Goal: Transaction & Acquisition: Purchase product/service

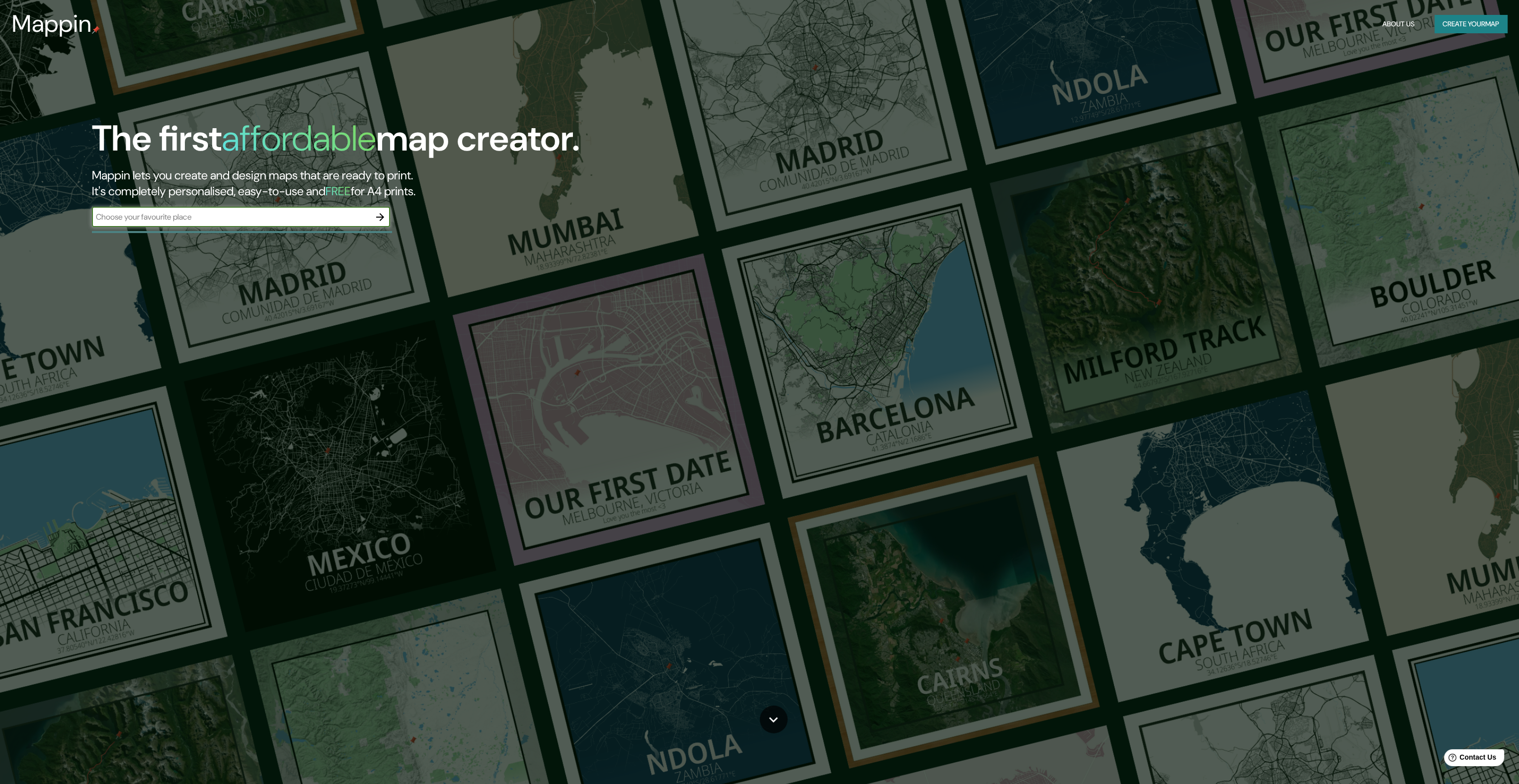
click at [300, 216] on input "text" at bounding box center [231, 216] width 279 height 11
type input "[GEOGRAPHIC_DATA], [GEOGRAPHIC_DATA]"
click at [375, 216] on icon "button" at bounding box center [380, 217] width 12 height 12
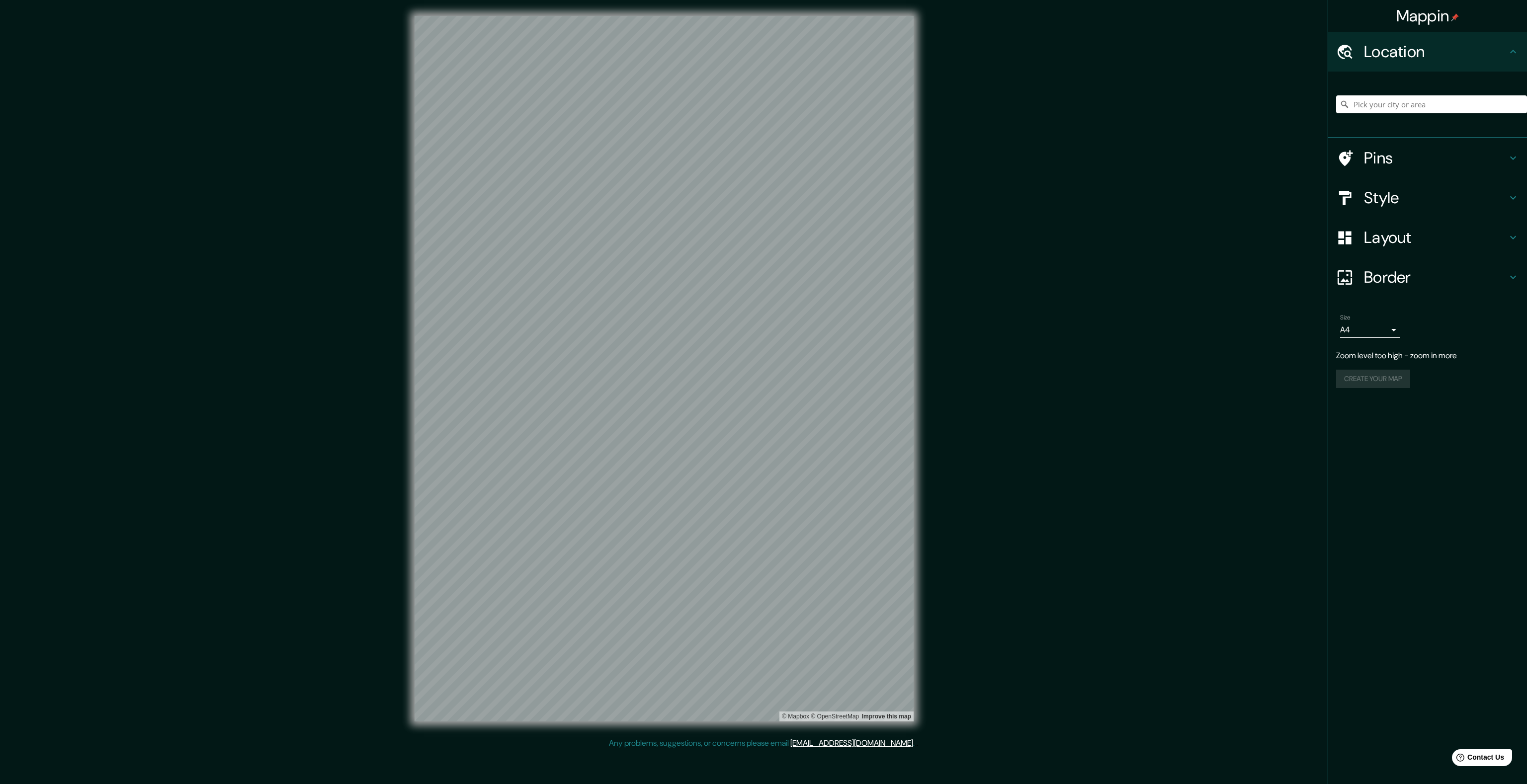
click at [962, 392] on div "Mappin Location Pins Style Layout Border Choose a border. Hint : you can make l…" at bounding box center [764, 376] width 1527 height 753
click at [1488, 155] on h4 "Pins" at bounding box center [1436, 158] width 143 height 20
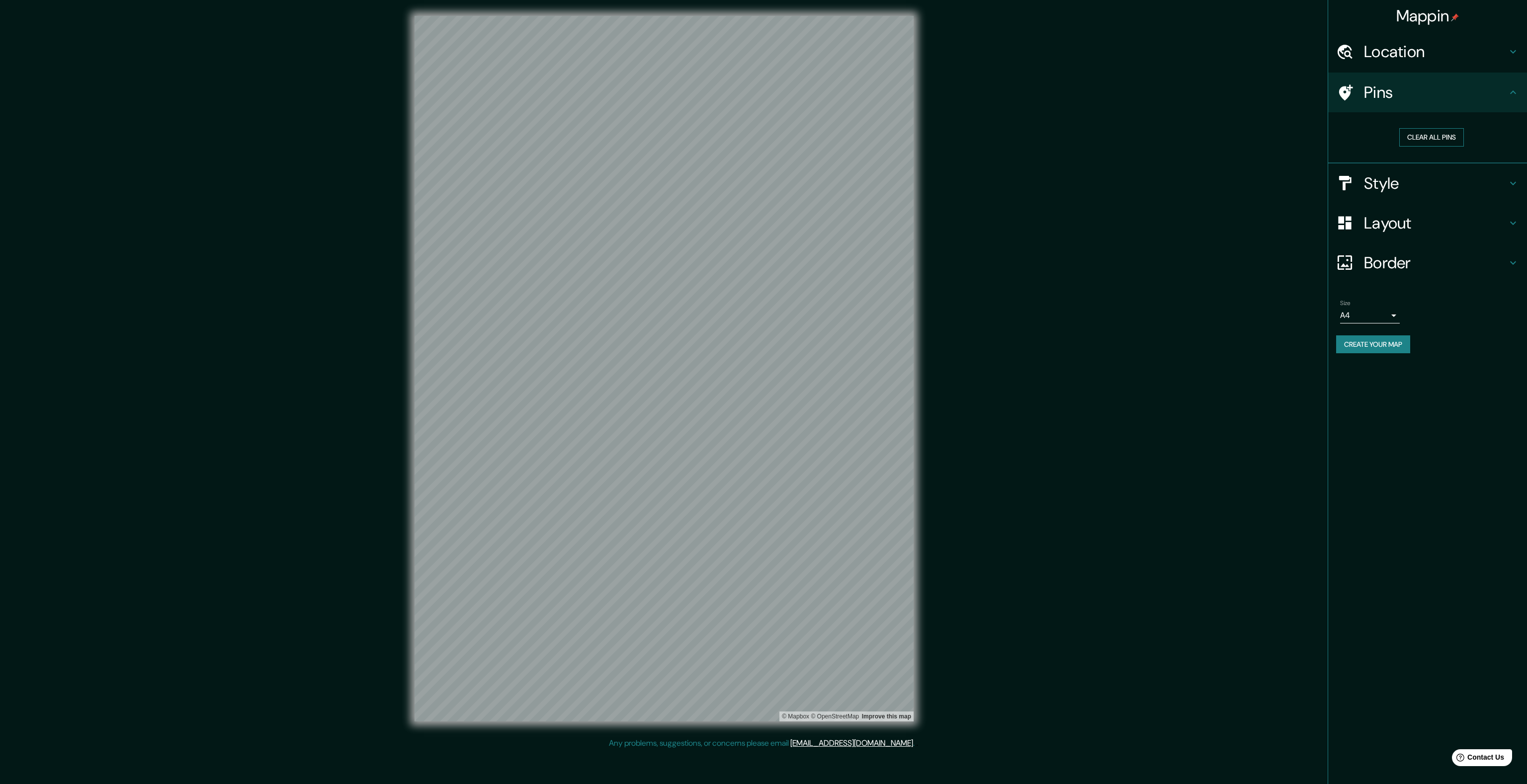
click at [1455, 136] on button "Clear all pins" at bounding box center [1431, 137] width 65 height 18
click at [1517, 89] on icon at bounding box center [1513, 92] width 12 height 12
click at [1519, 50] on div "Location" at bounding box center [1427, 52] width 199 height 40
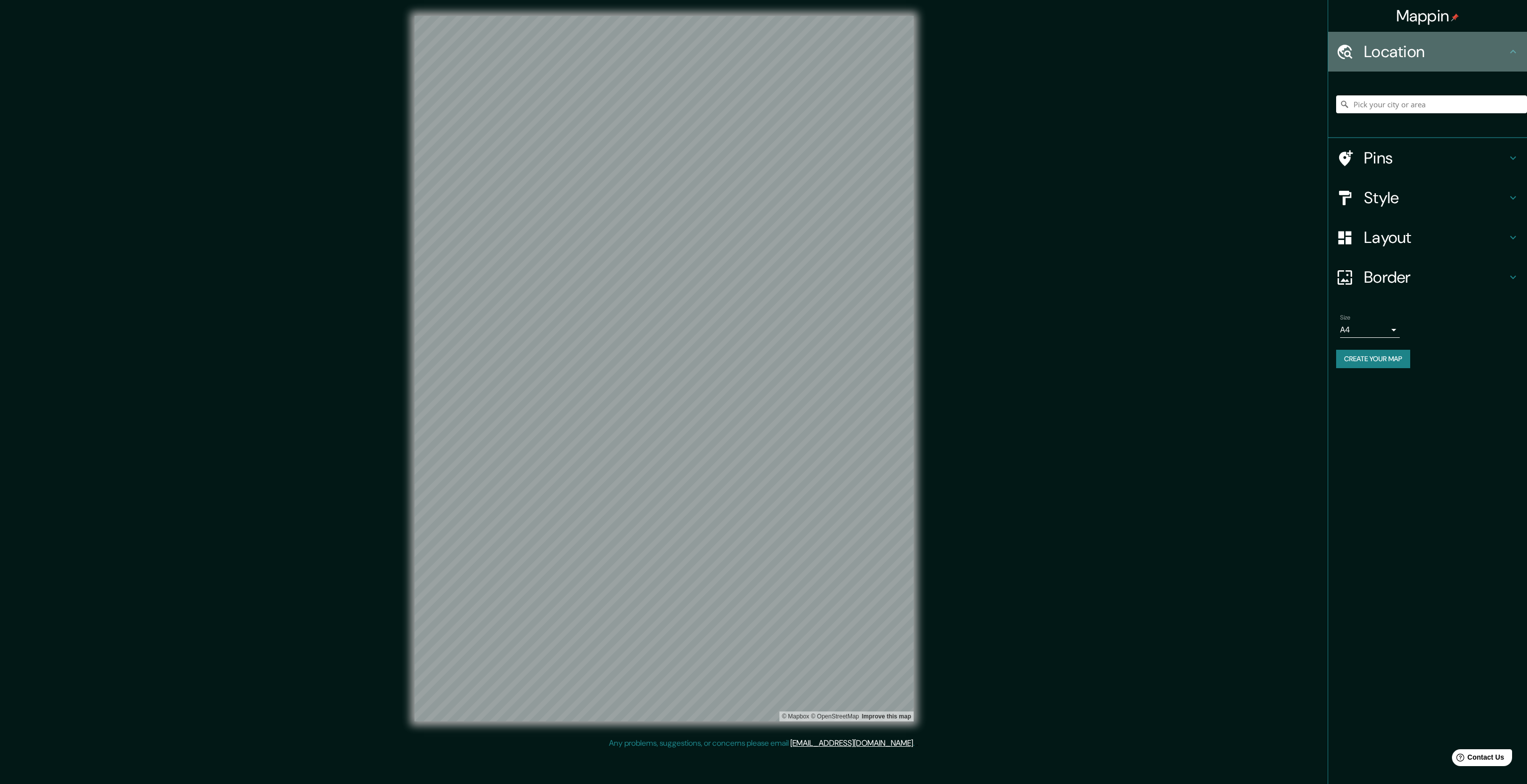
click at [1510, 54] on icon at bounding box center [1513, 52] width 12 height 12
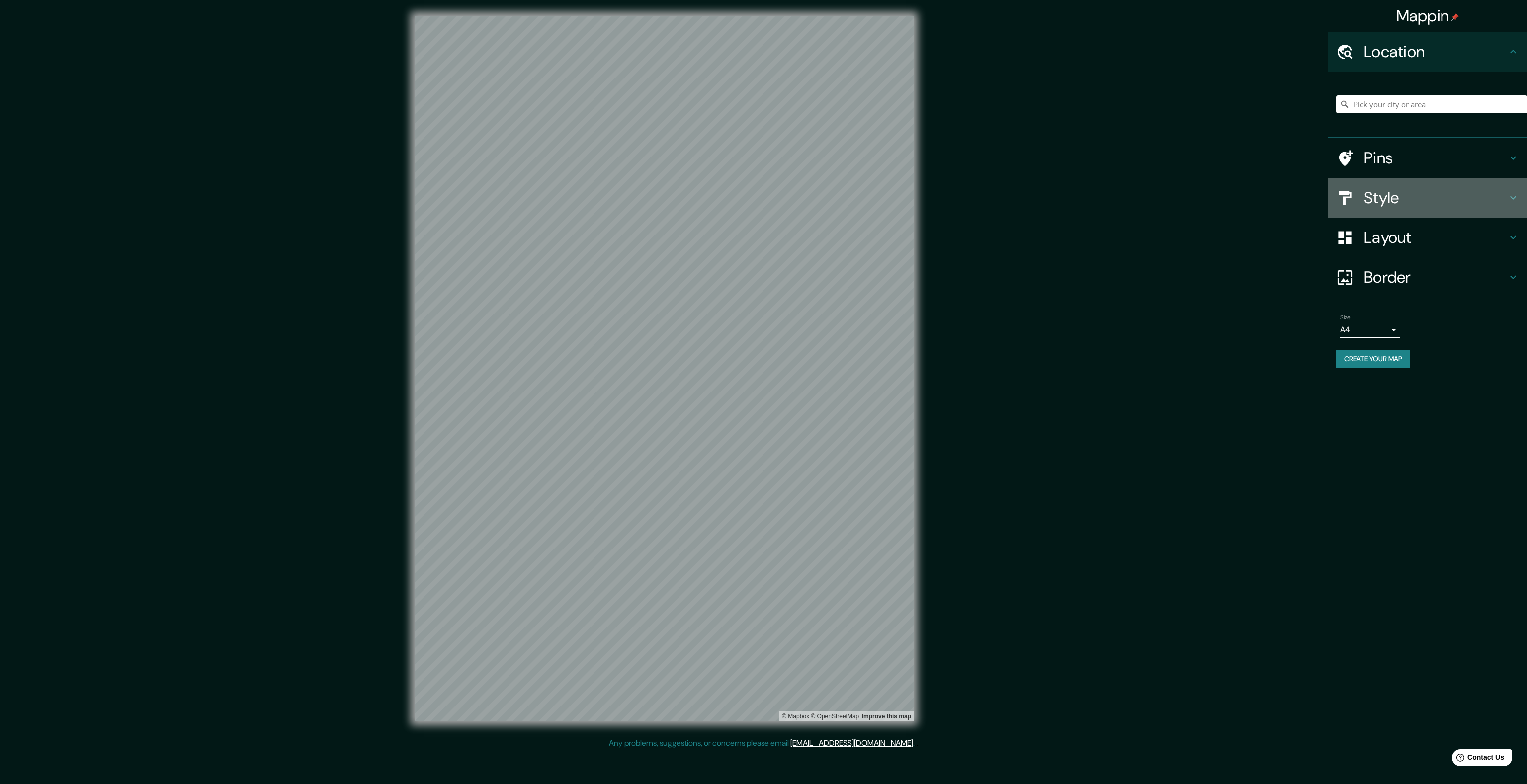
click at [1519, 200] on div "Style" at bounding box center [1427, 197] width 199 height 40
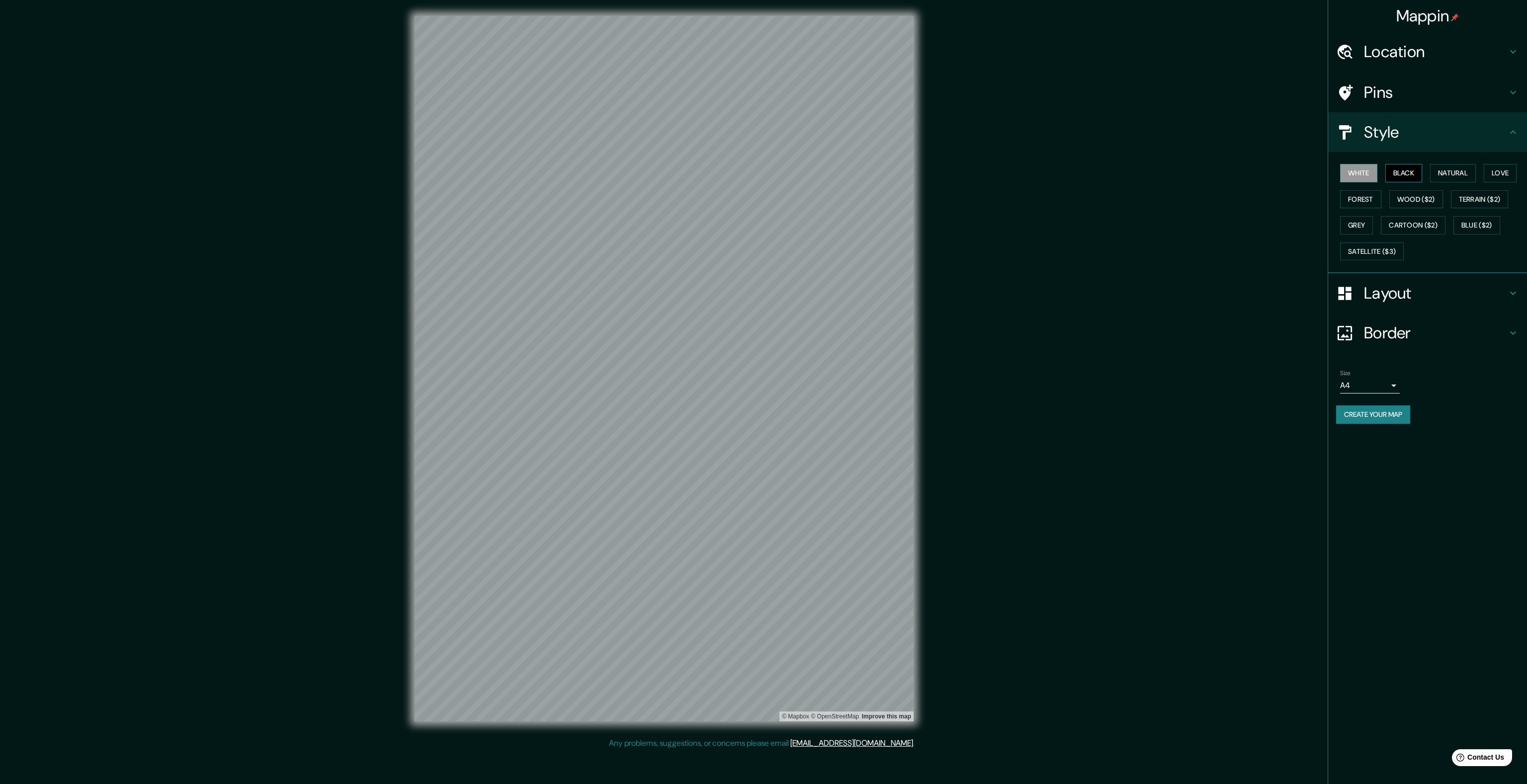
click at [1409, 174] on button "Black" at bounding box center [1404, 173] width 37 height 18
click at [1424, 220] on button "Cartoon ($2)" at bounding box center [1413, 225] width 65 height 18
click at [1510, 175] on button "Love" at bounding box center [1500, 173] width 33 height 18
click at [1363, 201] on button "Forest" at bounding box center [1361, 199] width 41 height 18
click at [1362, 180] on button "White" at bounding box center [1359, 173] width 37 height 18
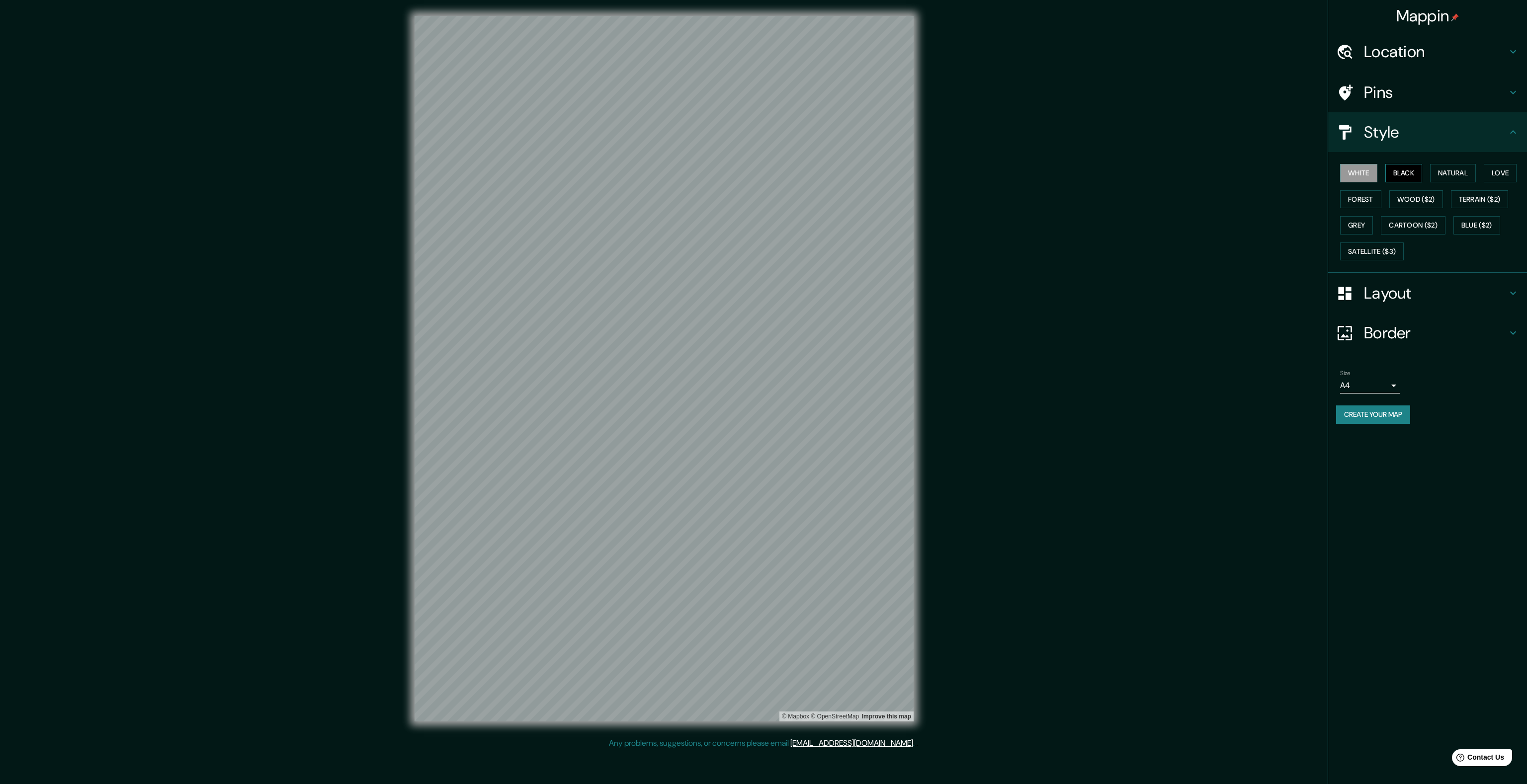
click at [1413, 175] on button "Black" at bounding box center [1404, 173] width 37 height 18
click at [1470, 180] on button "Natural" at bounding box center [1452, 173] width 46 height 18
click at [1369, 177] on button "White" at bounding box center [1359, 173] width 37 height 18
click at [1505, 292] on h4 "Layout" at bounding box center [1436, 293] width 143 height 20
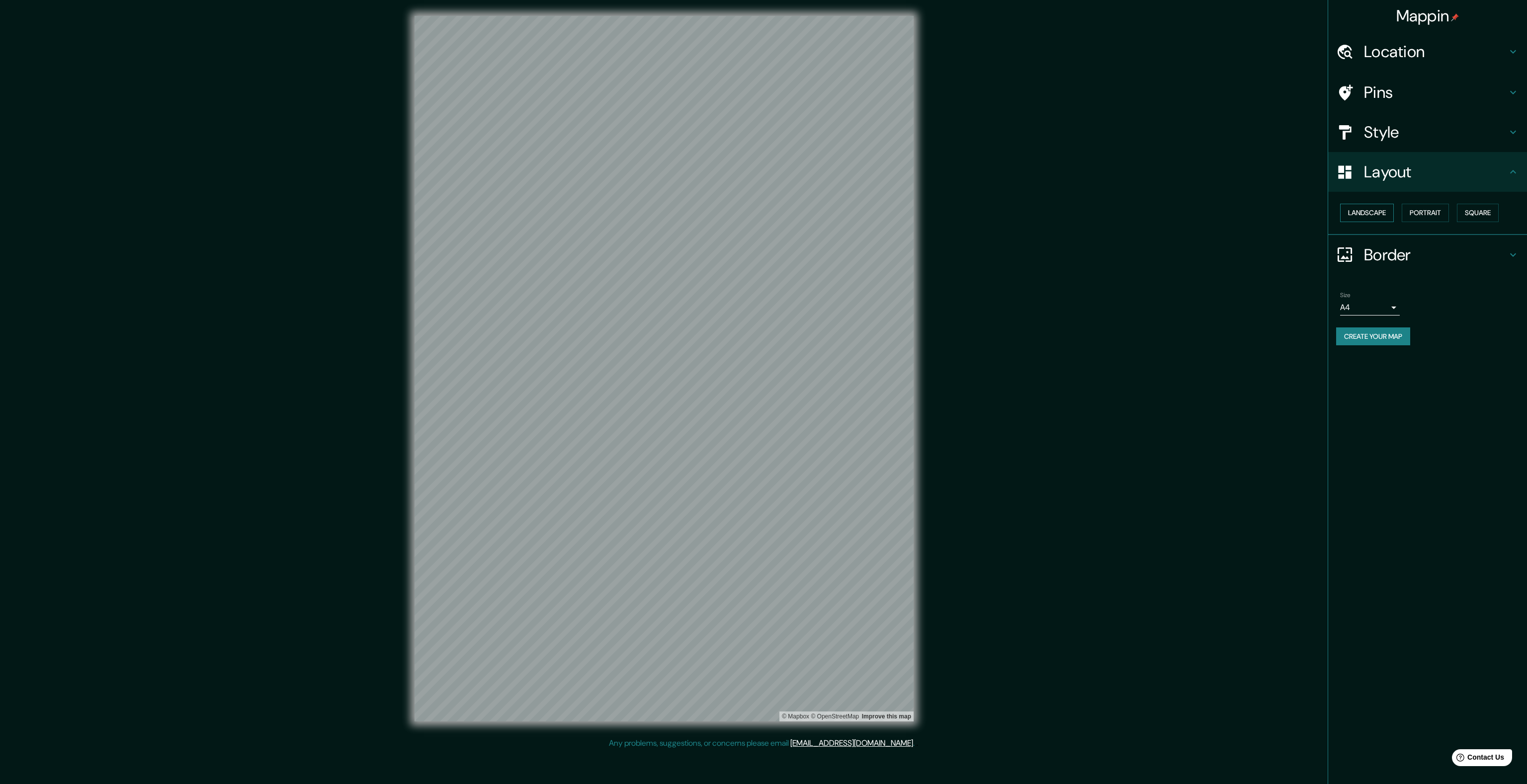
click at [1385, 216] on button "Landscape" at bounding box center [1367, 213] width 54 height 18
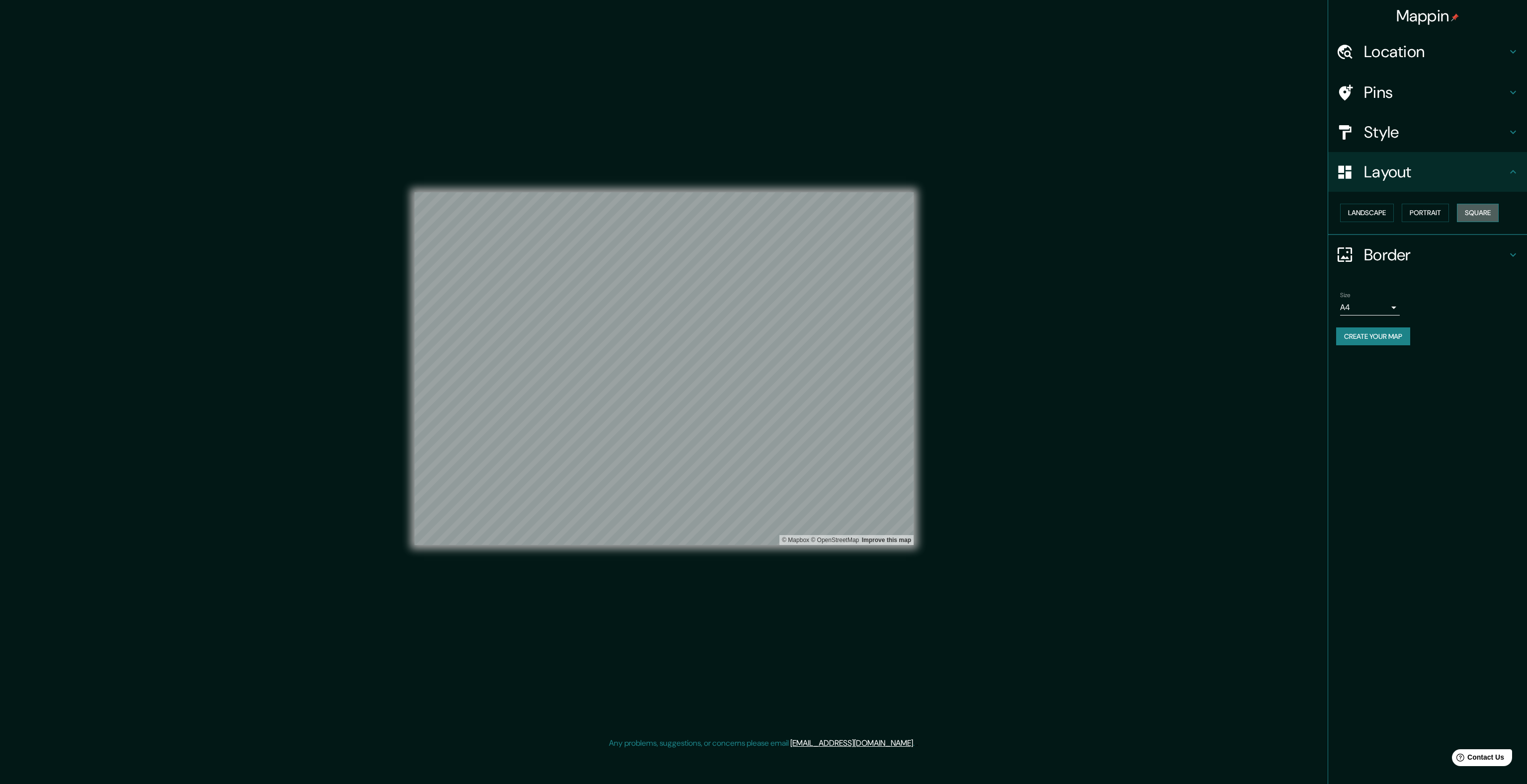
click at [1478, 212] on button "Square" at bounding box center [1478, 213] width 41 height 18
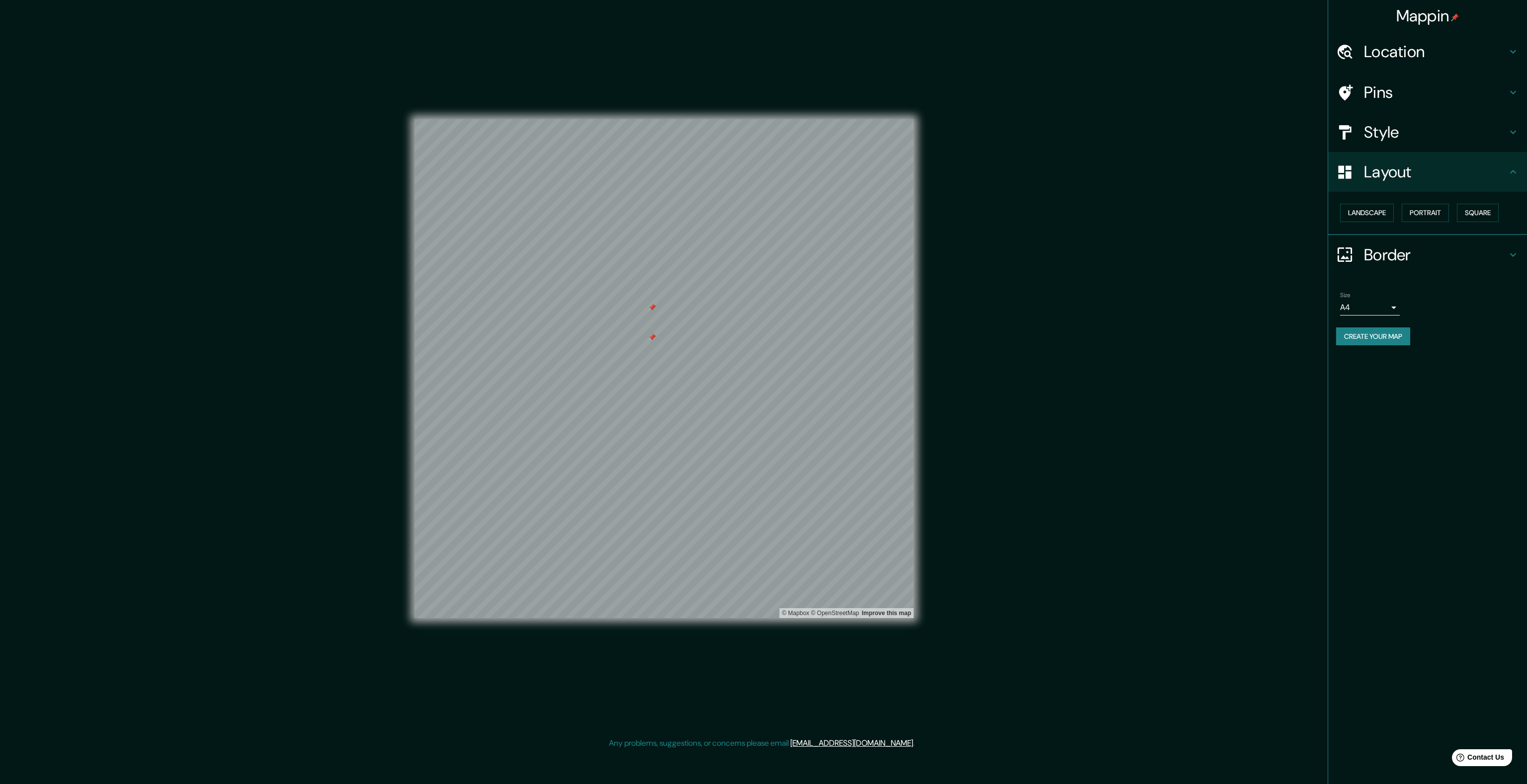
click at [1475, 91] on h4 "Pins" at bounding box center [1436, 92] width 143 height 20
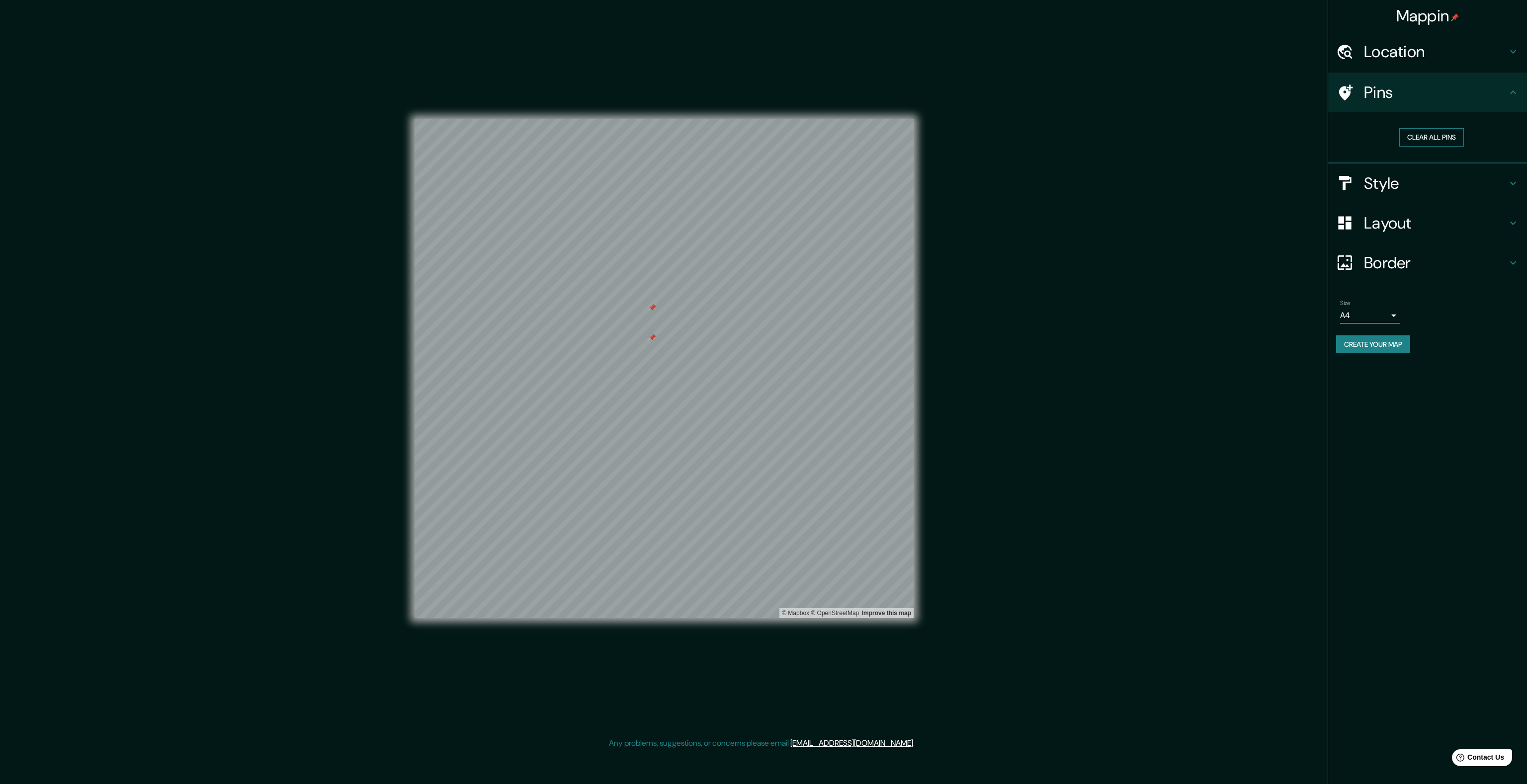
click at [1446, 136] on button "Clear all pins" at bounding box center [1431, 137] width 65 height 18
click at [1470, 256] on h4 "Border" at bounding box center [1436, 263] width 143 height 20
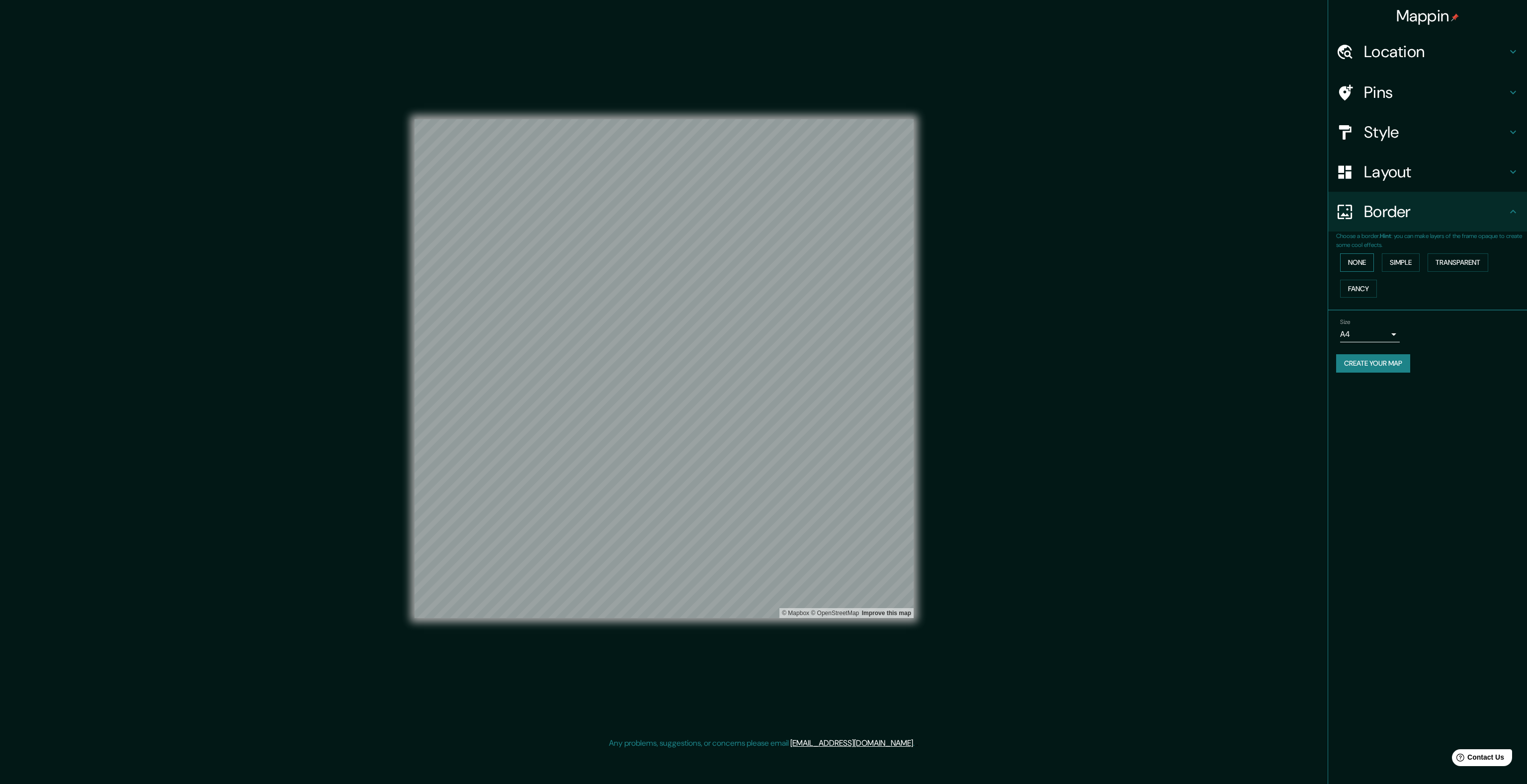
click at [1365, 261] on button "None" at bounding box center [1357, 263] width 34 height 18
click at [1405, 263] on button "Simple" at bounding box center [1401, 263] width 38 height 18
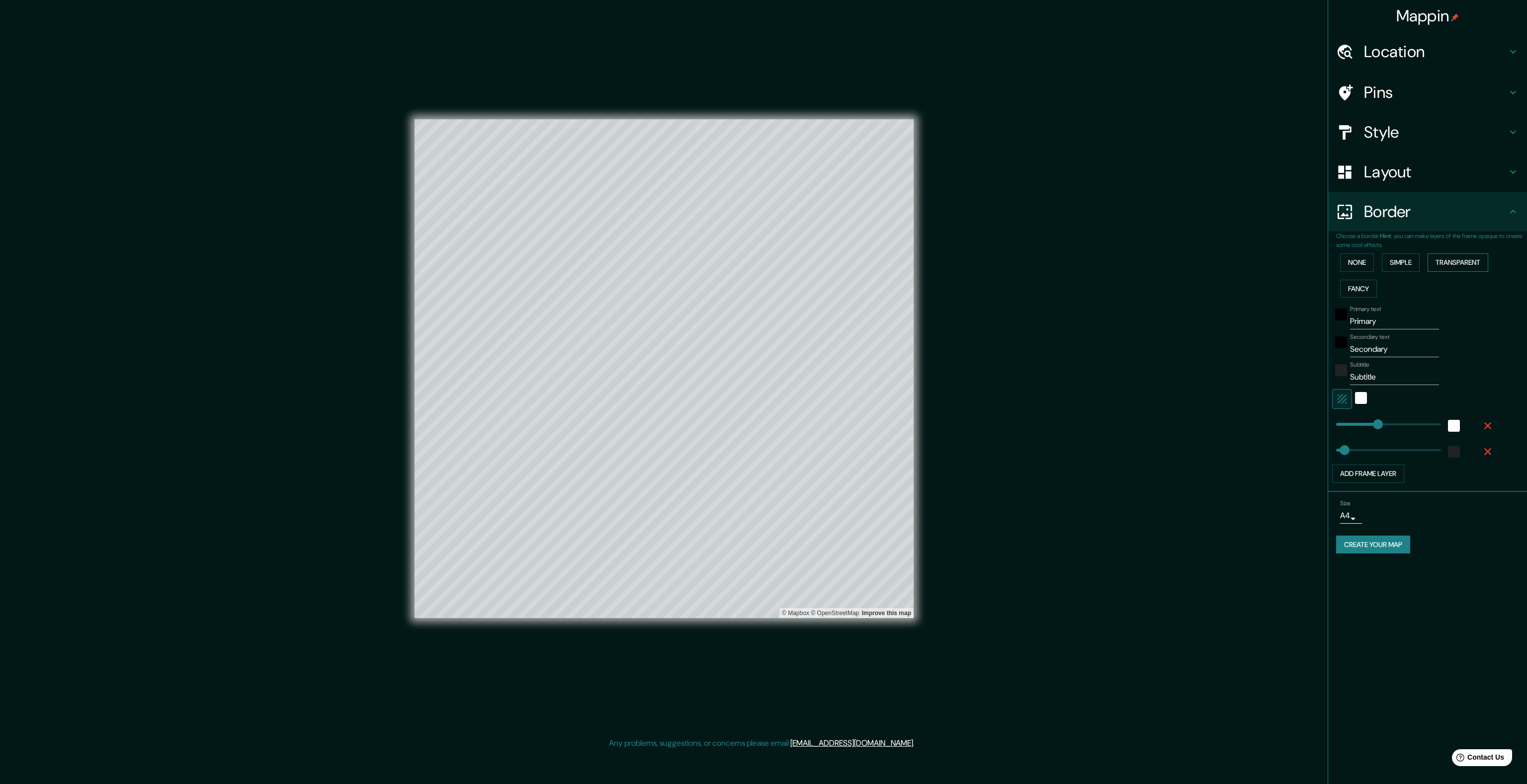
click at [1461, 261] on button "Transparent" at bounding box center [1458, 263] width 60 height 18
click at [1367, 284] on button "Fancy" at bounding box center [1359, 289] width 37 height 18
click at [1371, 316] on input "Primary" at bounding box center [1394, 321] width 89 height 16
type input "367"
type input "80"
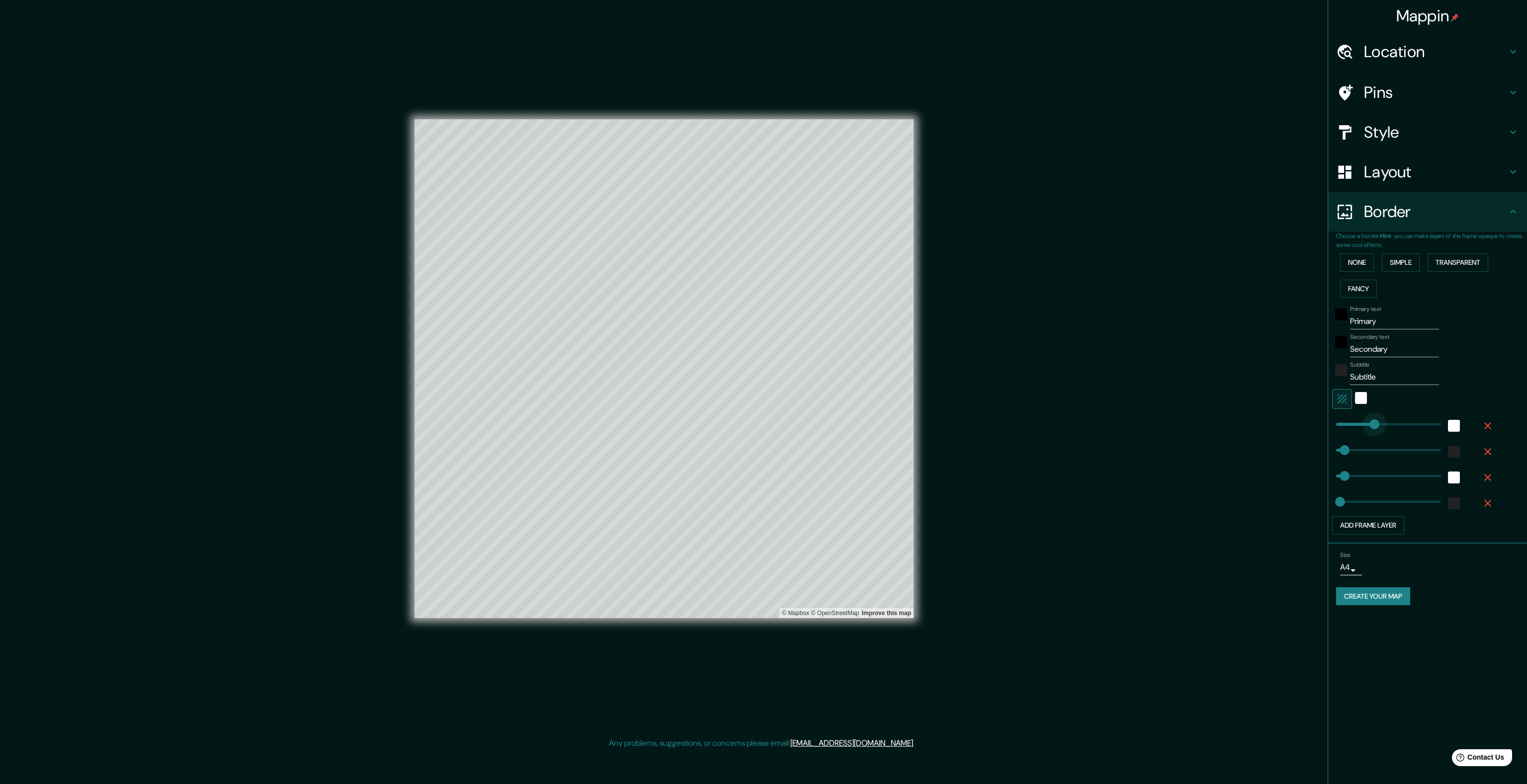
type input "80"
type input "40"
click at [1370, 321] on input "Primary" at bounding box center [1394, 321] width 89 height 16
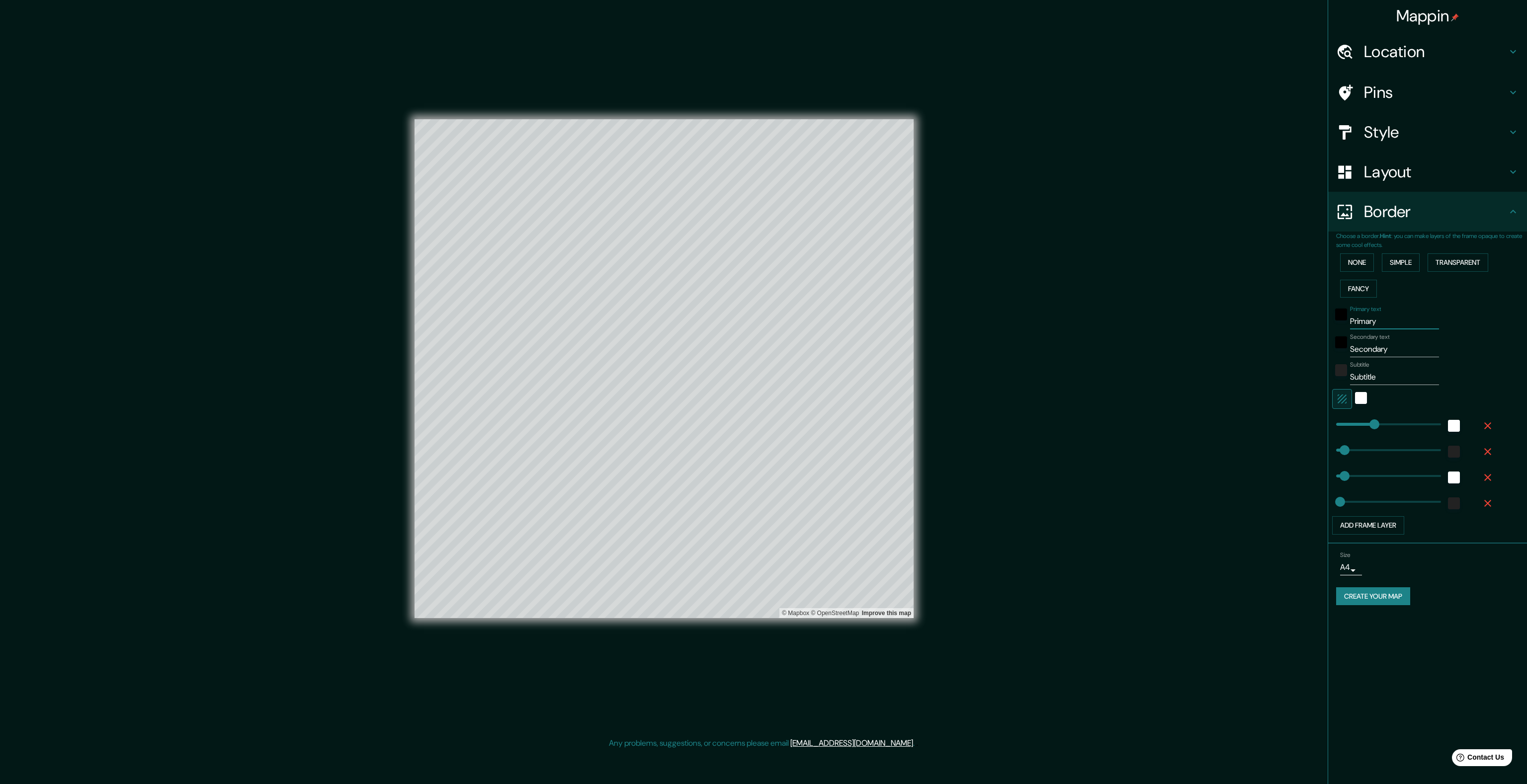
type input "G"
type input "80"
type input "40"
type input "Guas"
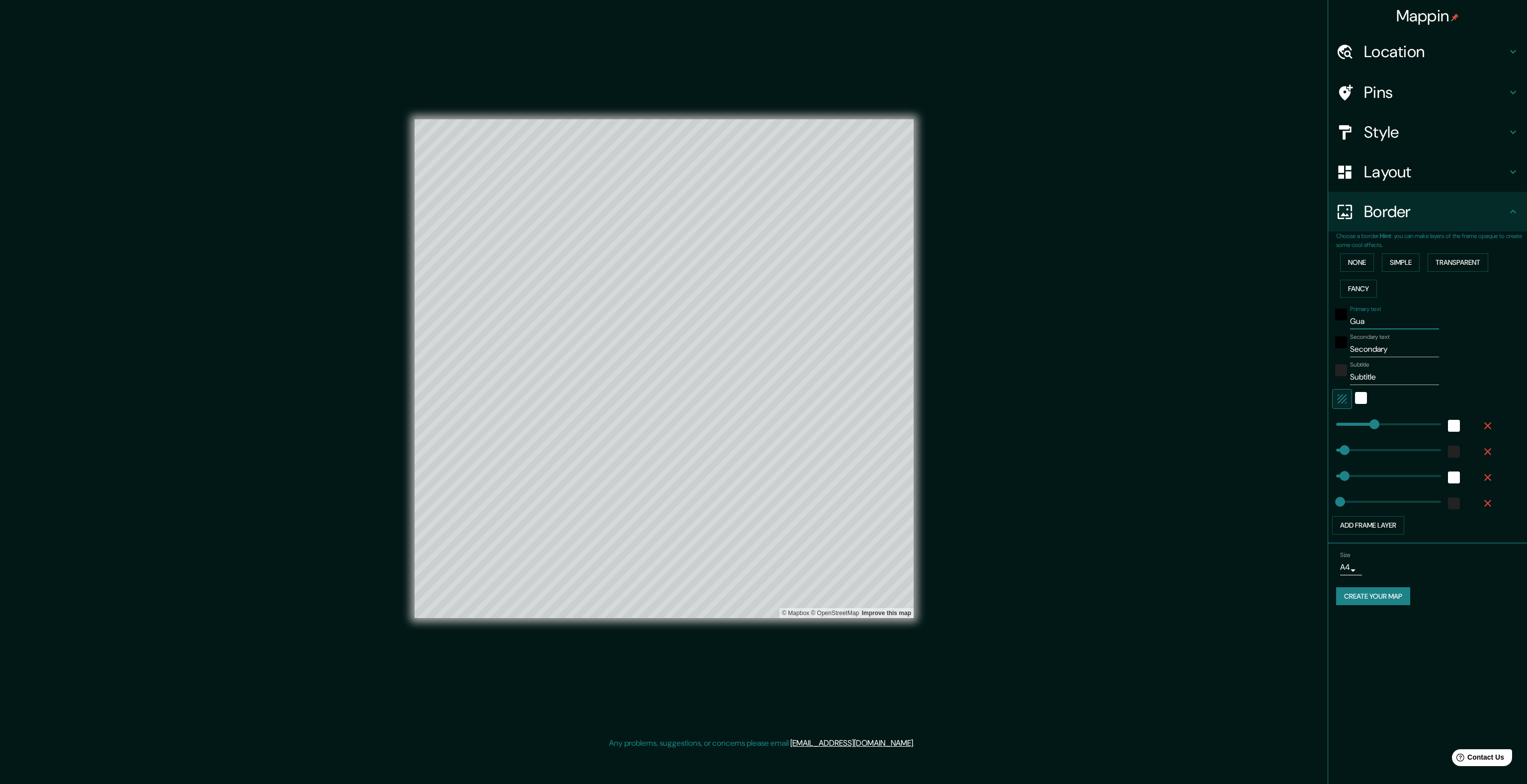
type input "80"
type input "40"
type input "Guasda"
type input "80"
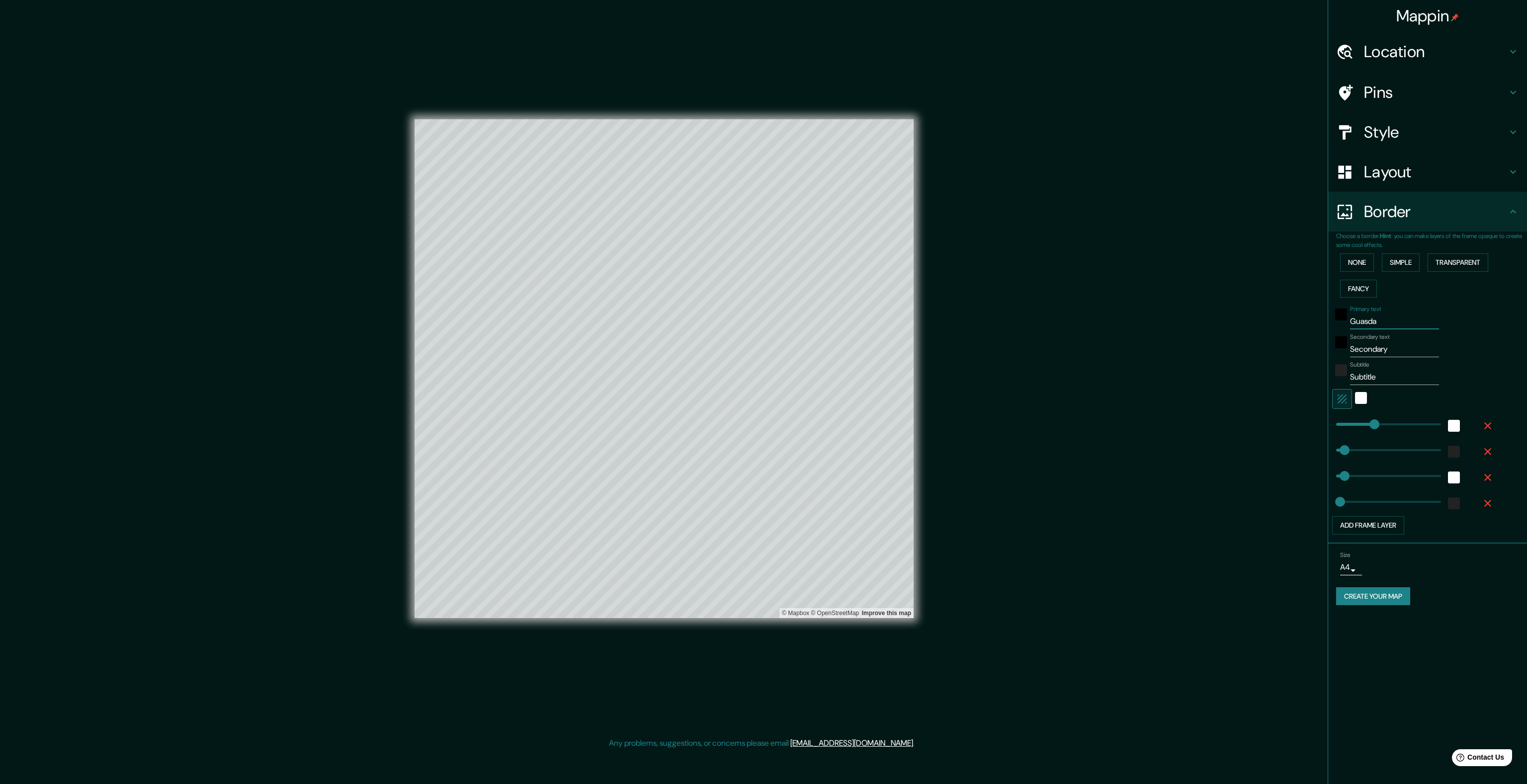
type input "80"
type input "40"
type input "Guas"
type input "80"
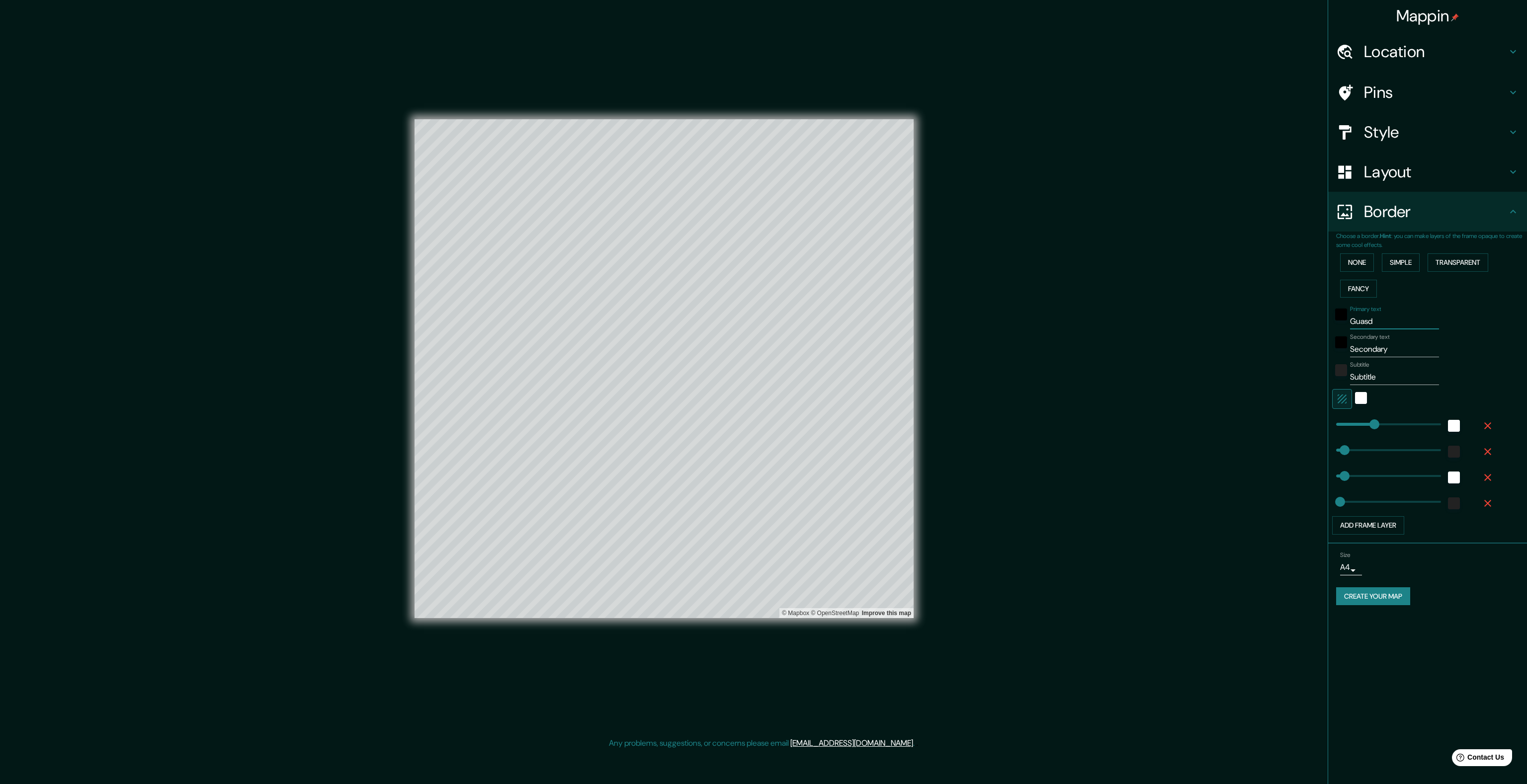
type input "40"
type input "Gua"
type input "80"
type input "40"
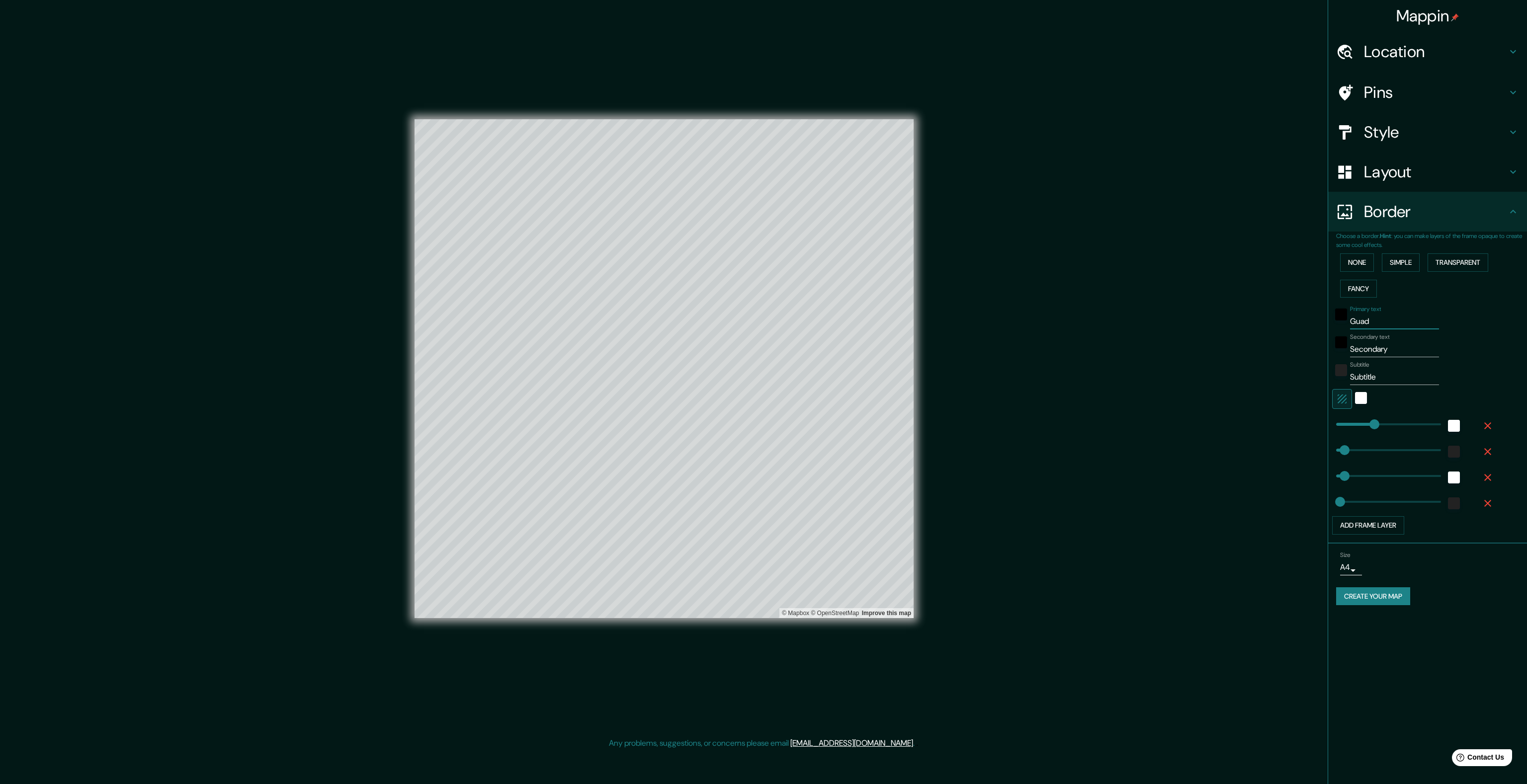
type input "Guada"
type input "80"
type input "40"
type input "Guadala"
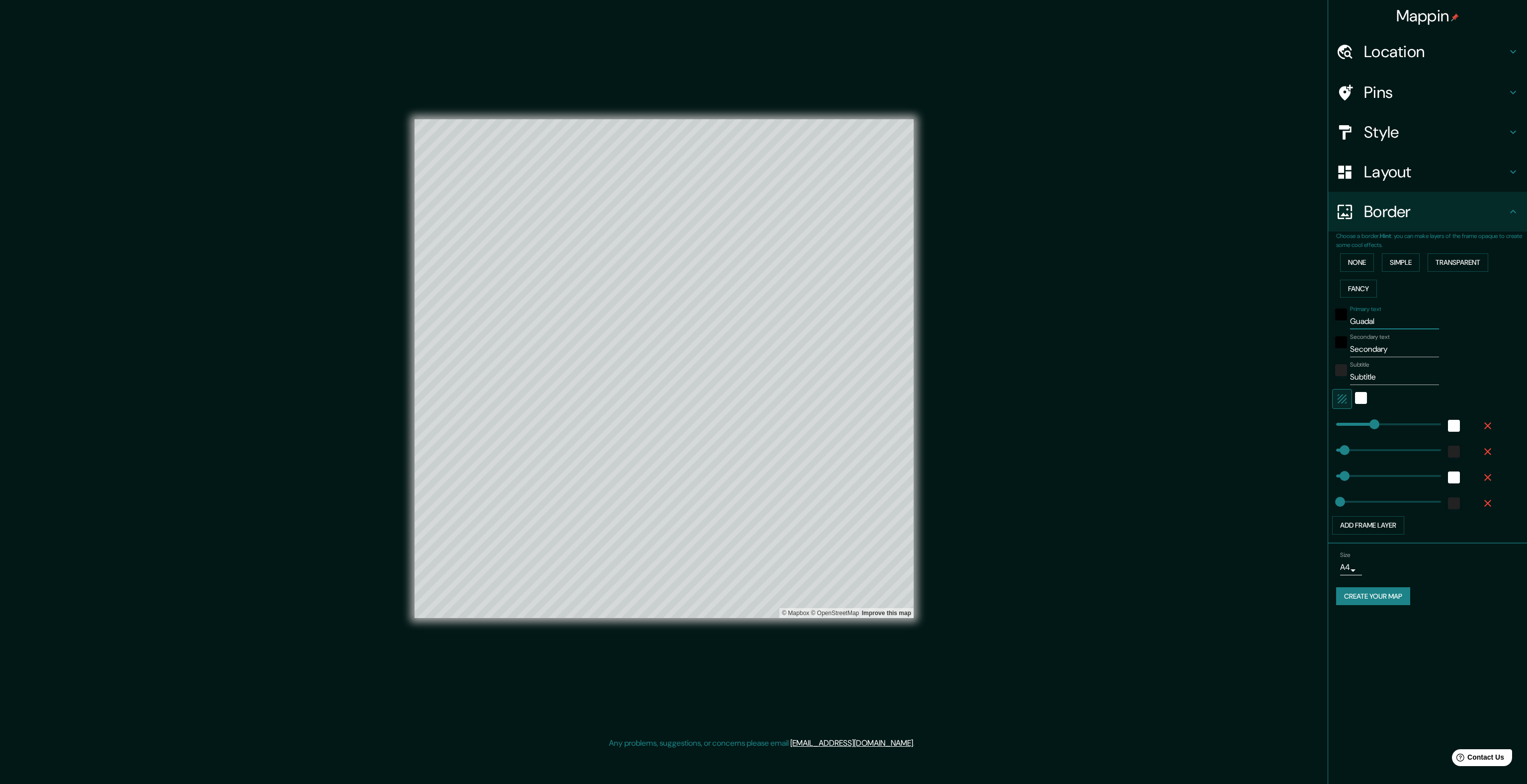
type input "80"
type input "40"
type input "[GEOGRAPHIC_DATA]"
type input "80"
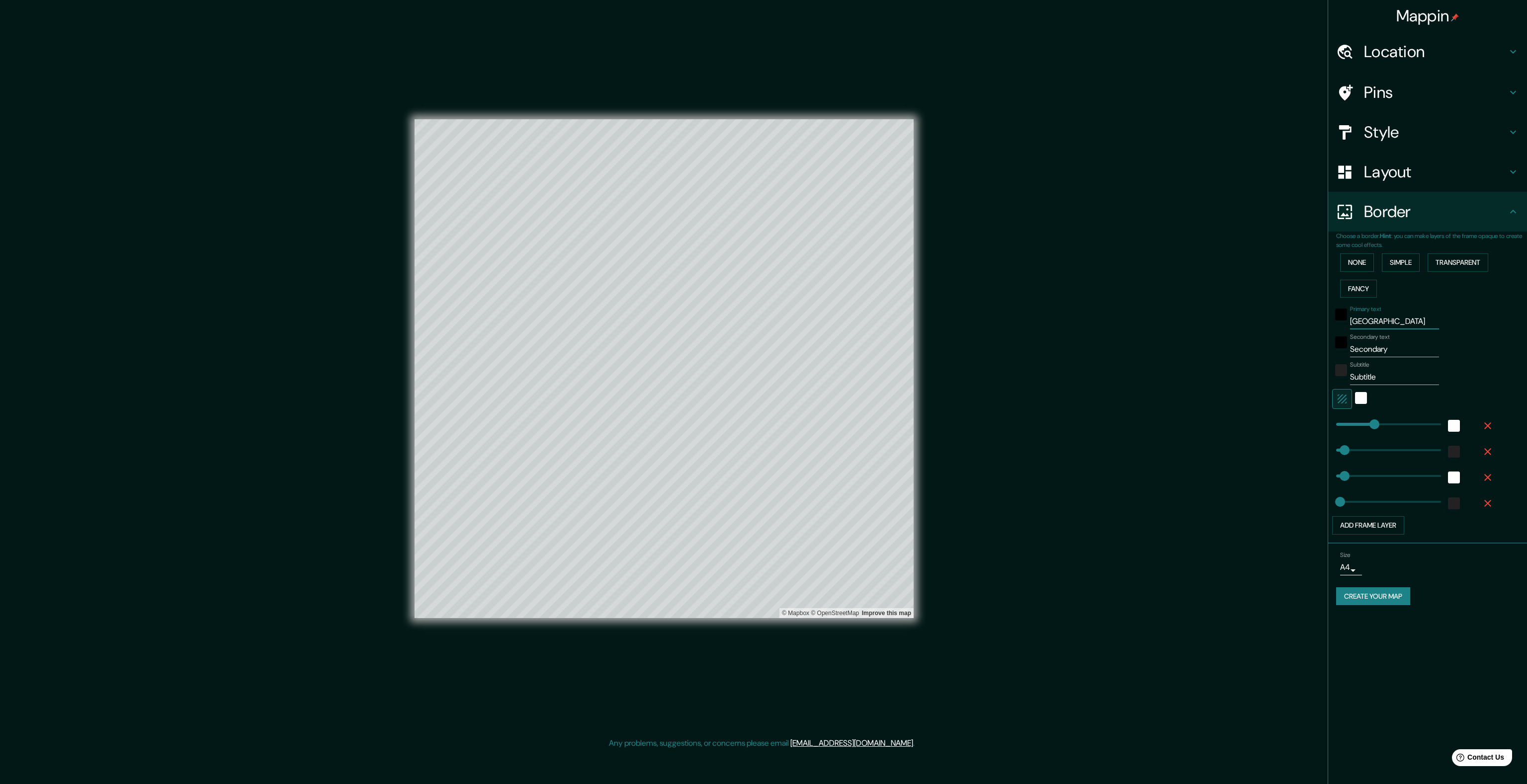
type input "80"
type input "40"
type input "[GEOGRAPHIC_DATA]"
click at [1368, 343] on input "Secondary" at bounding box center [1394, 349] width 89 height 16
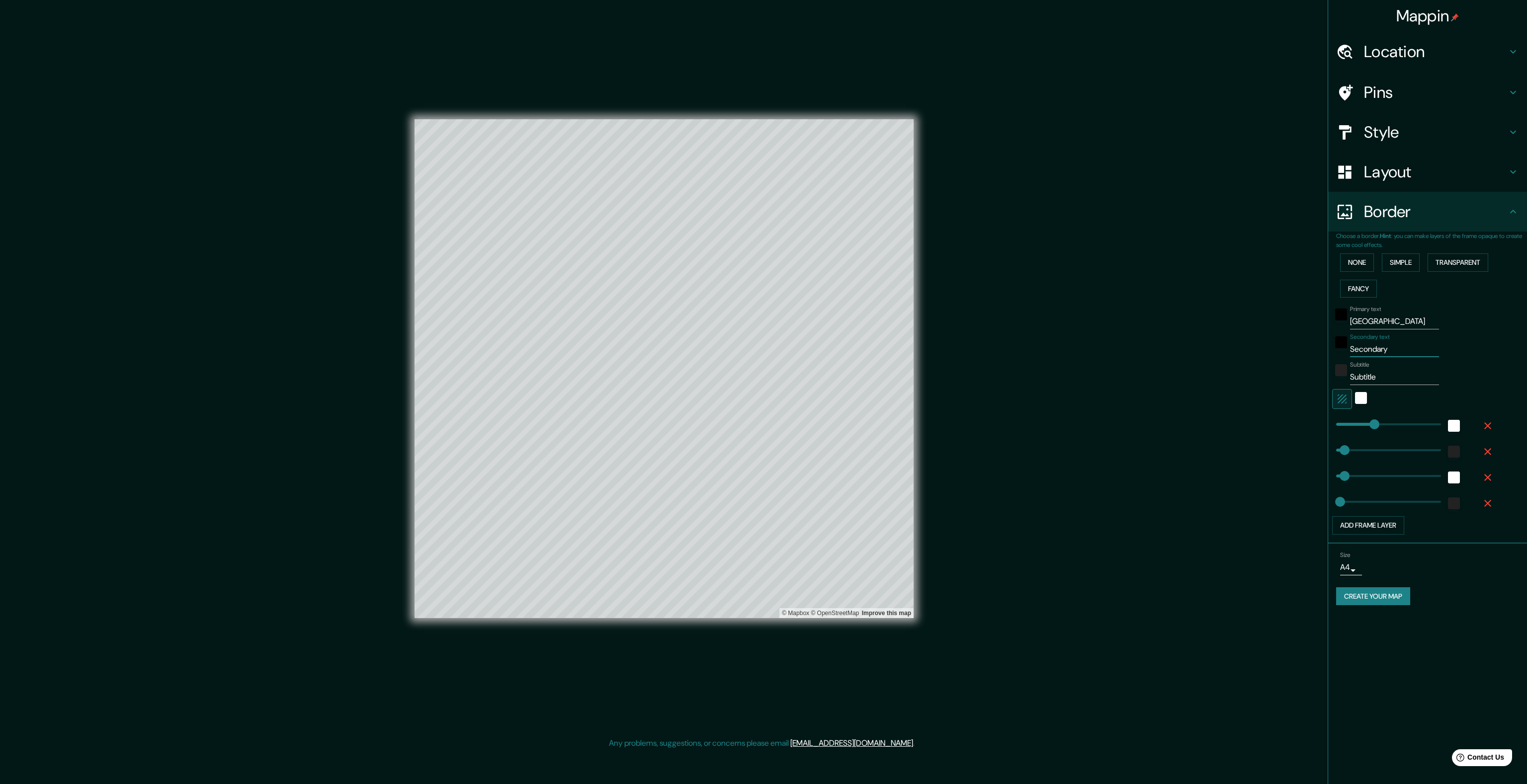
click at [1368, 343] on input "Secondary" at bounding box center [1394, 349] width 89 height 16
type input "j"
type input "80"
type input "40"
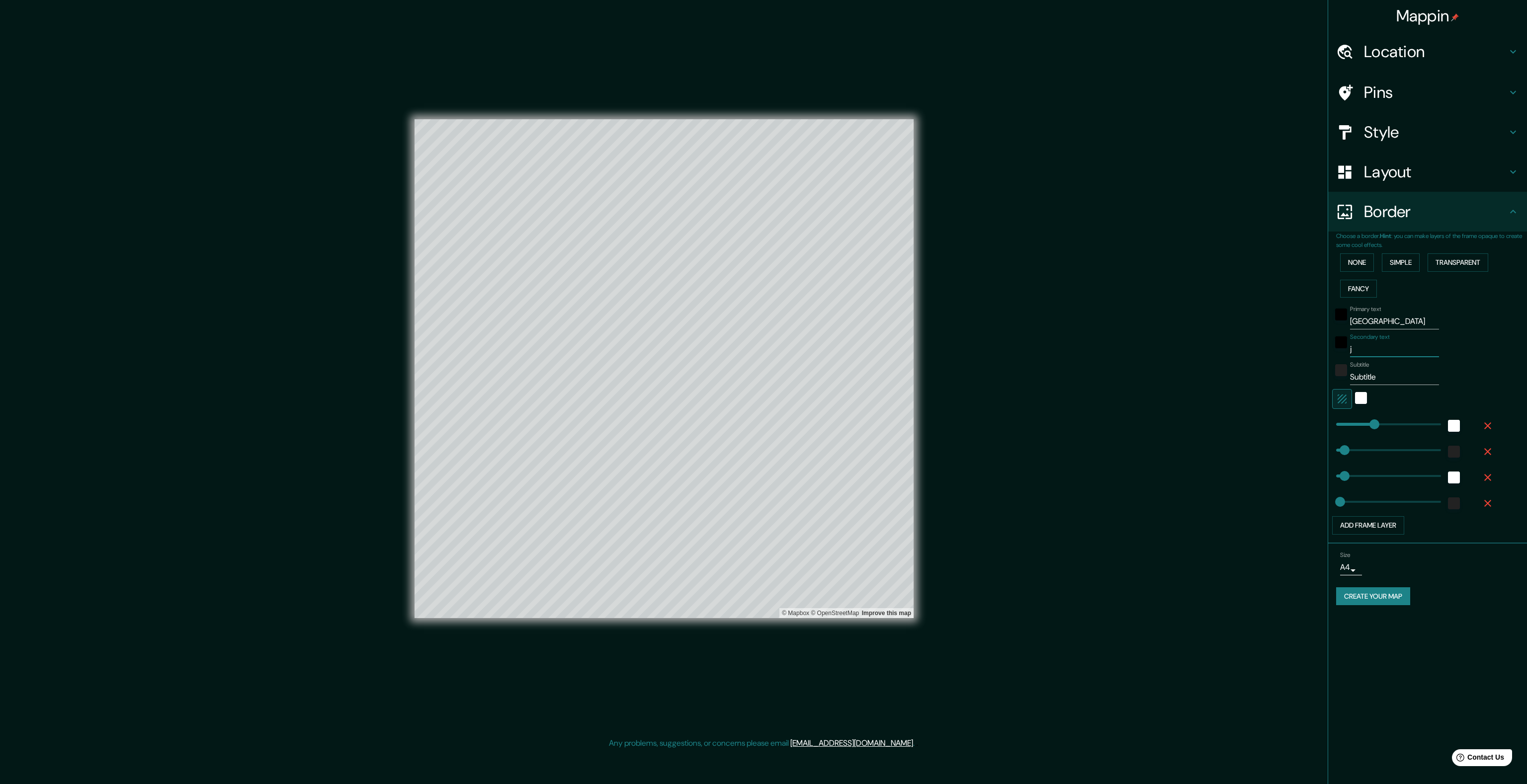
type input "js"
type input "80"
type input "40"
type input "ja"
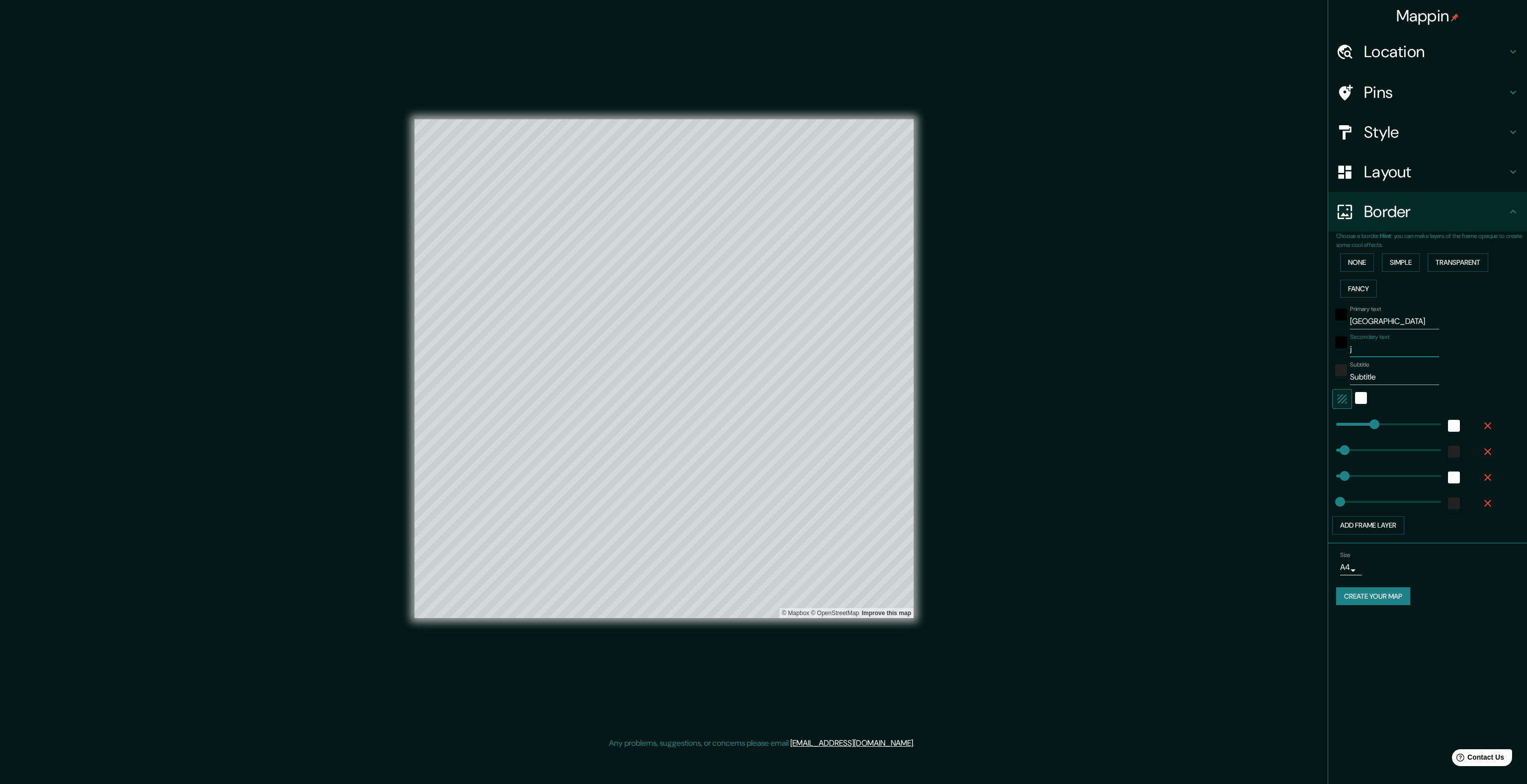
type input "80"
type input "40"
type input "jal"
type input "80"
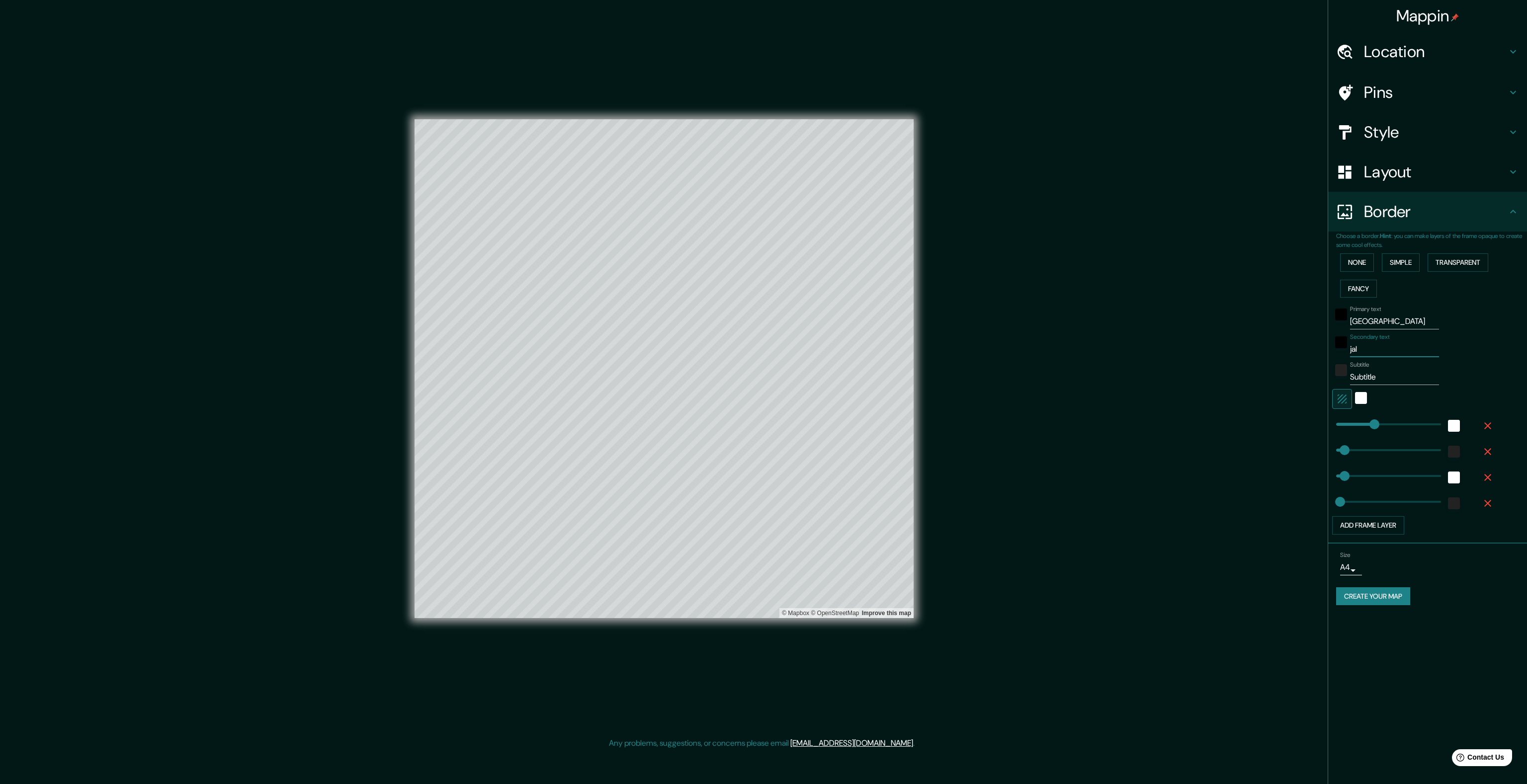
type input "80"
type input "40"
type input "jalis"
type input "80"
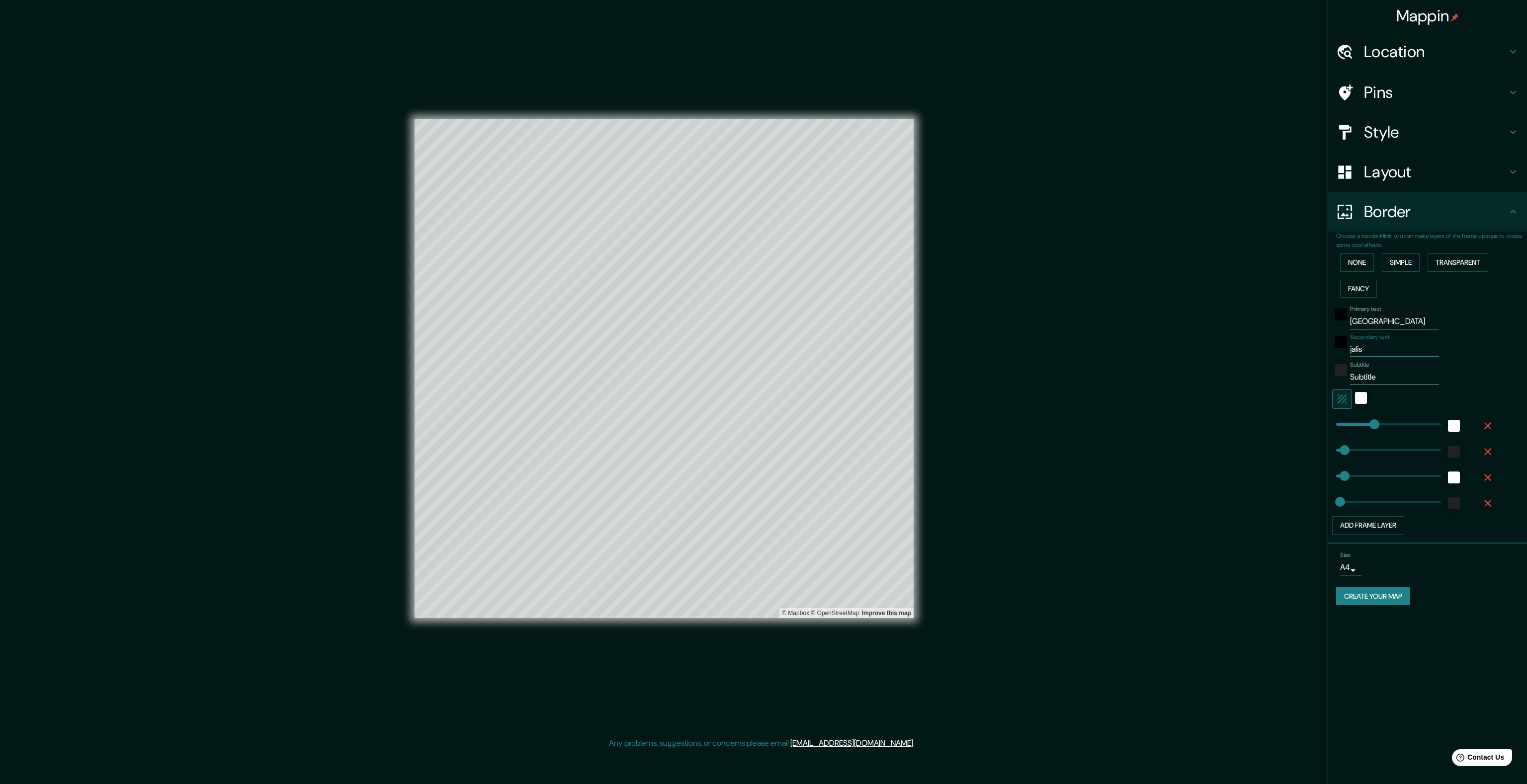
type input "40"
type input "[GEOGRAPHIC_DATA]"
type input "80"
type input "40"
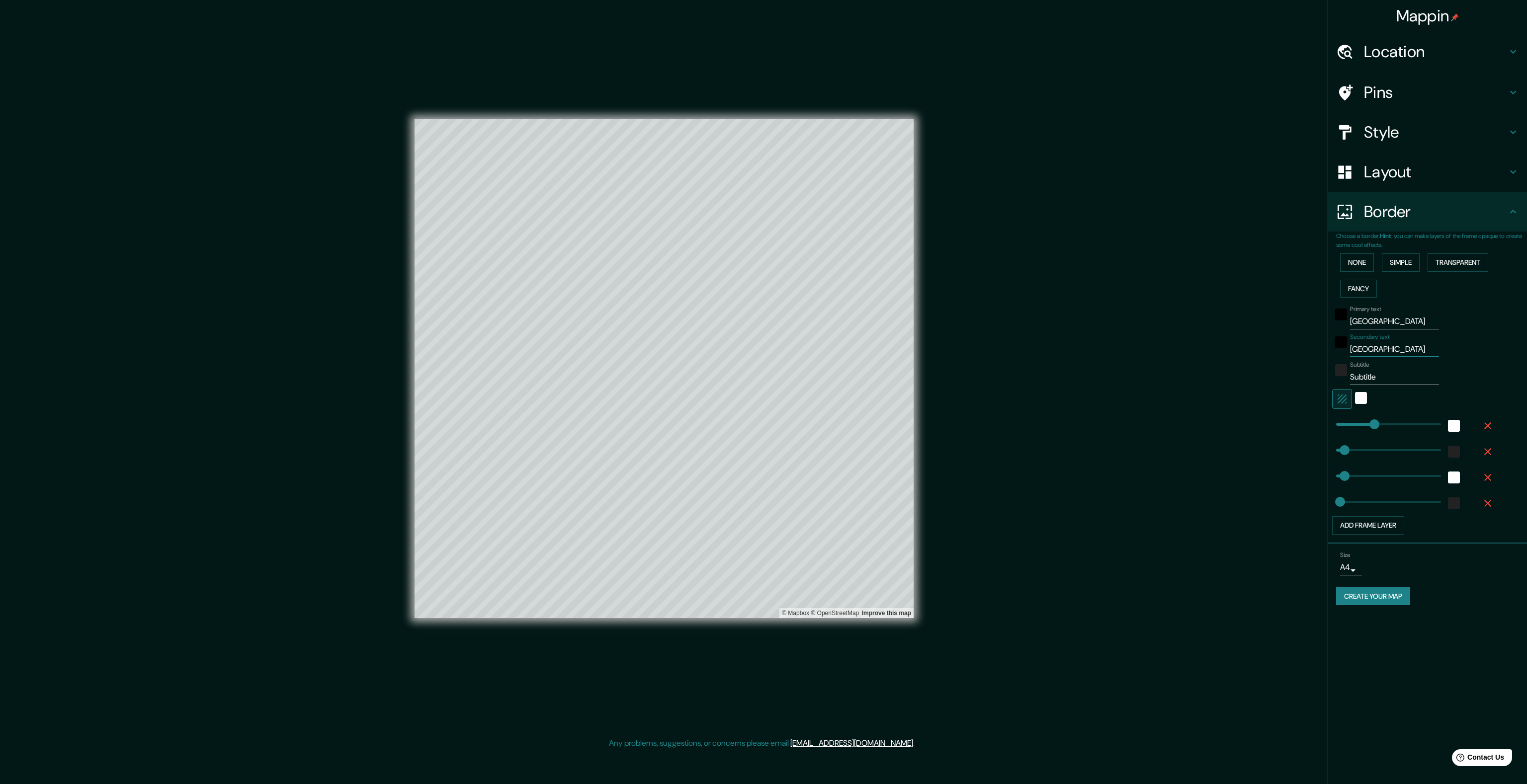
type input "[GEOGRAPHIC_DATA]"
click at [1374, 375] on input "Subtitle" at bounding box center [1394, 377] width 89 height 16
paste input "[GEOGRAPHIC_DATA]"
type input "[GEOGRAPHIC_DATA]"
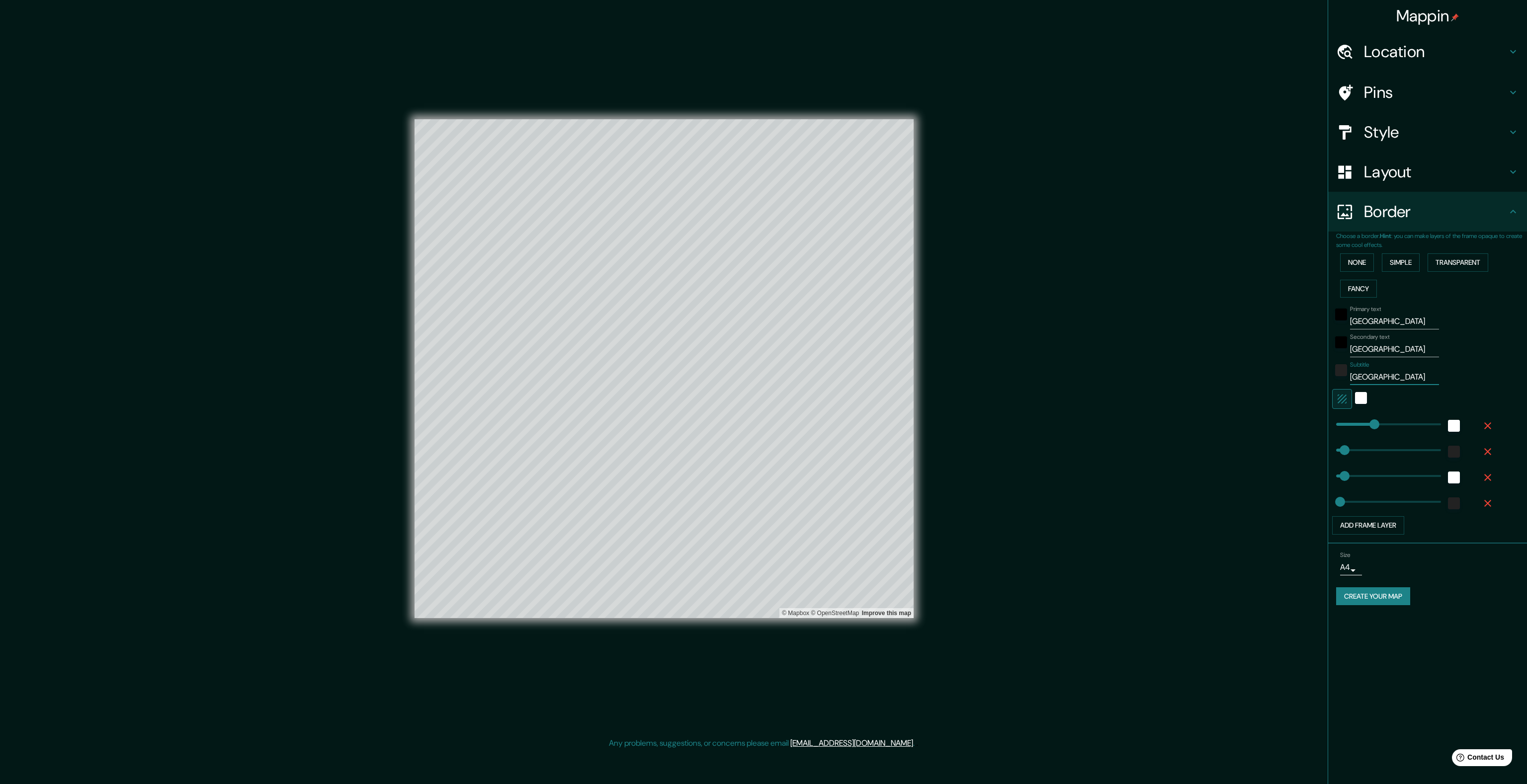
type input "80"
type input "40"
type input "[GEOGRAPHIC_DATA]"
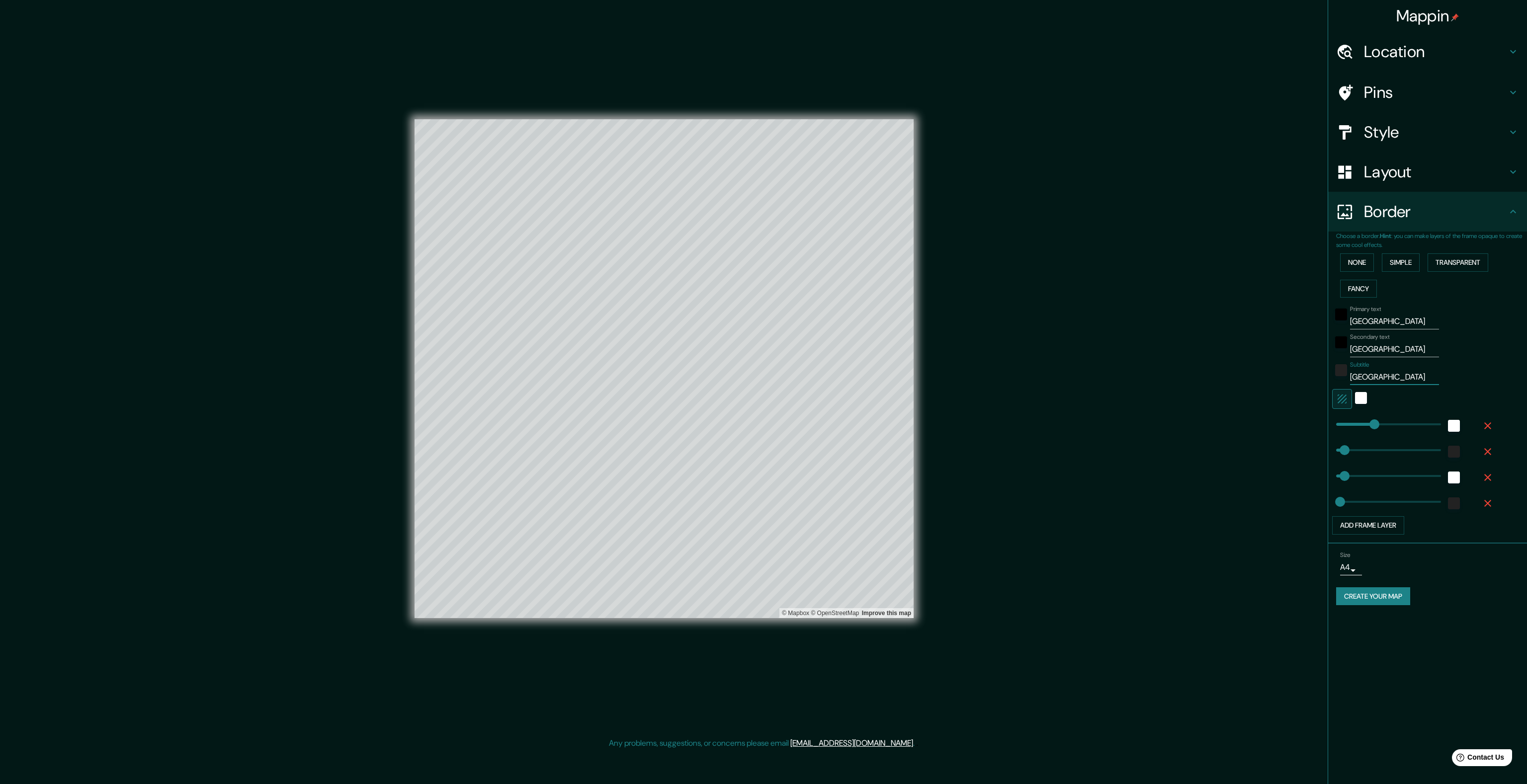
scroll to position [0, 0]
type input "0"
drag, startPoint x: 1373, startPoint y: 425, endPoint x: 1298, endPoint y: 426, distance: 75.0
type input "80"
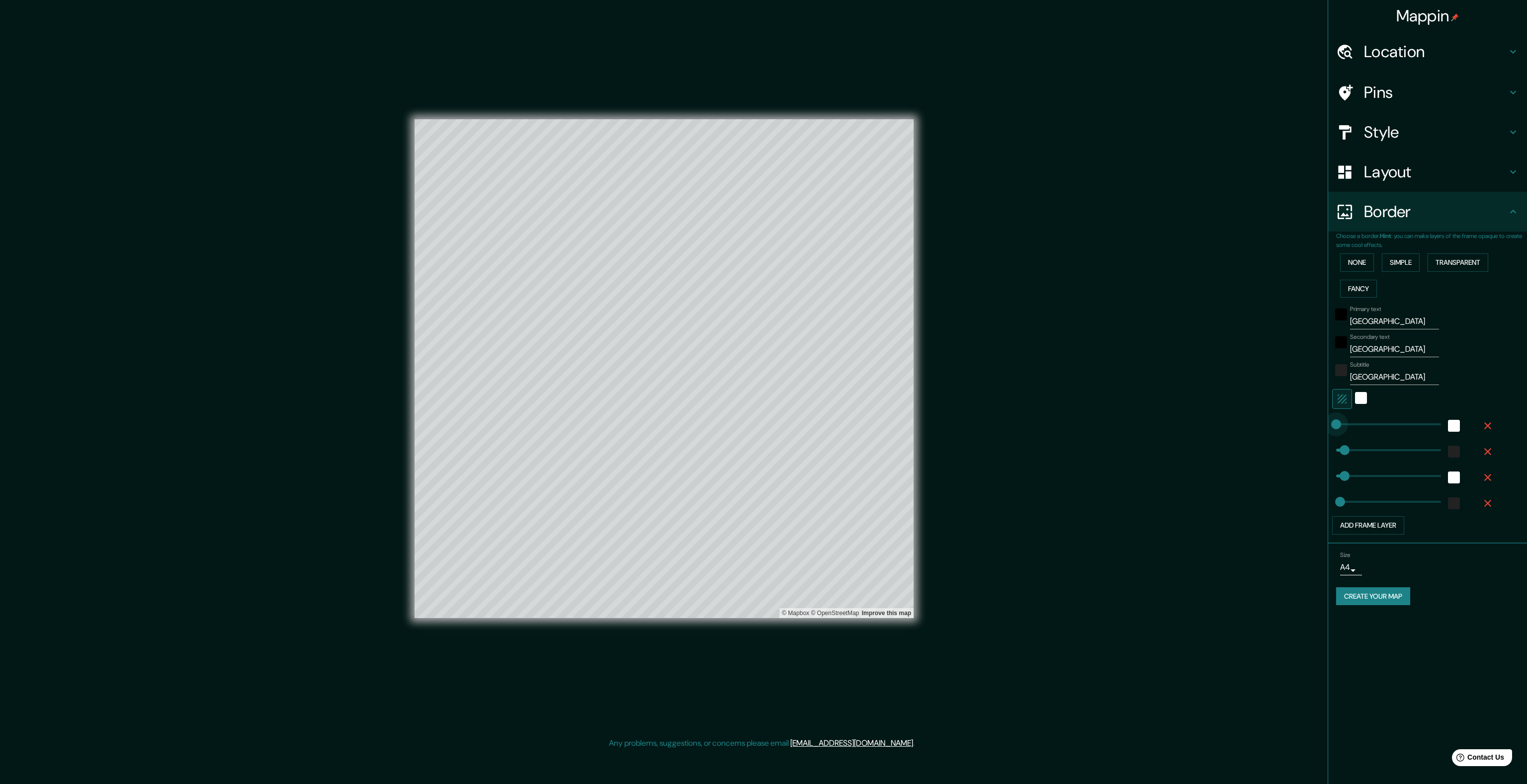
type input "40"
type input "410"
drag, startPoint x: 1337, startPoint y: 425, endPoint x: 1379, endPoint y: 425, distance: 42.0
type input "80"
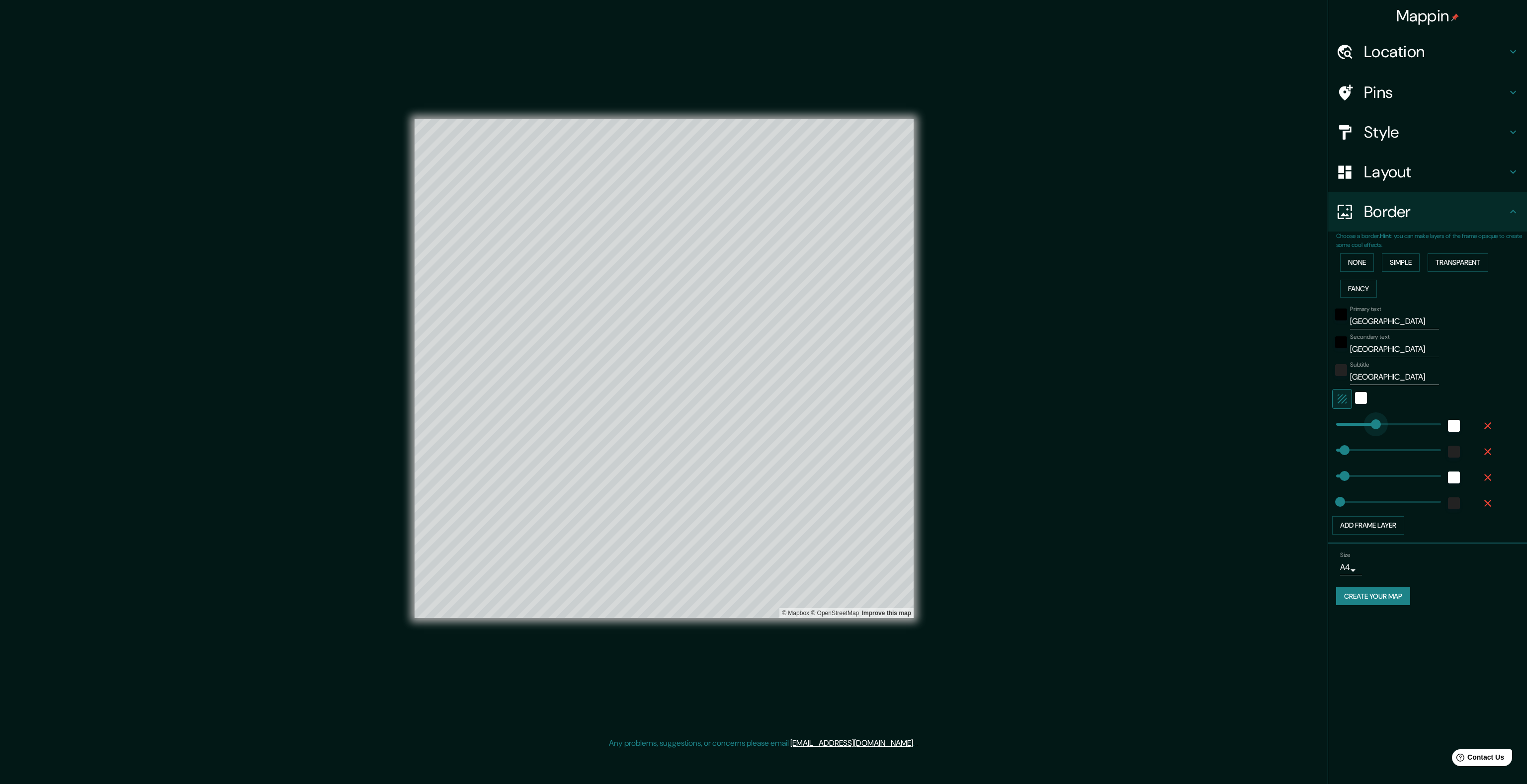
type input "40"
type input "615"
drag, startPoint x: 1364, startPoint y: 448, endPoint x: 1400, endPoint y: 448, distance: 36.0
type input "80"
type input "40"
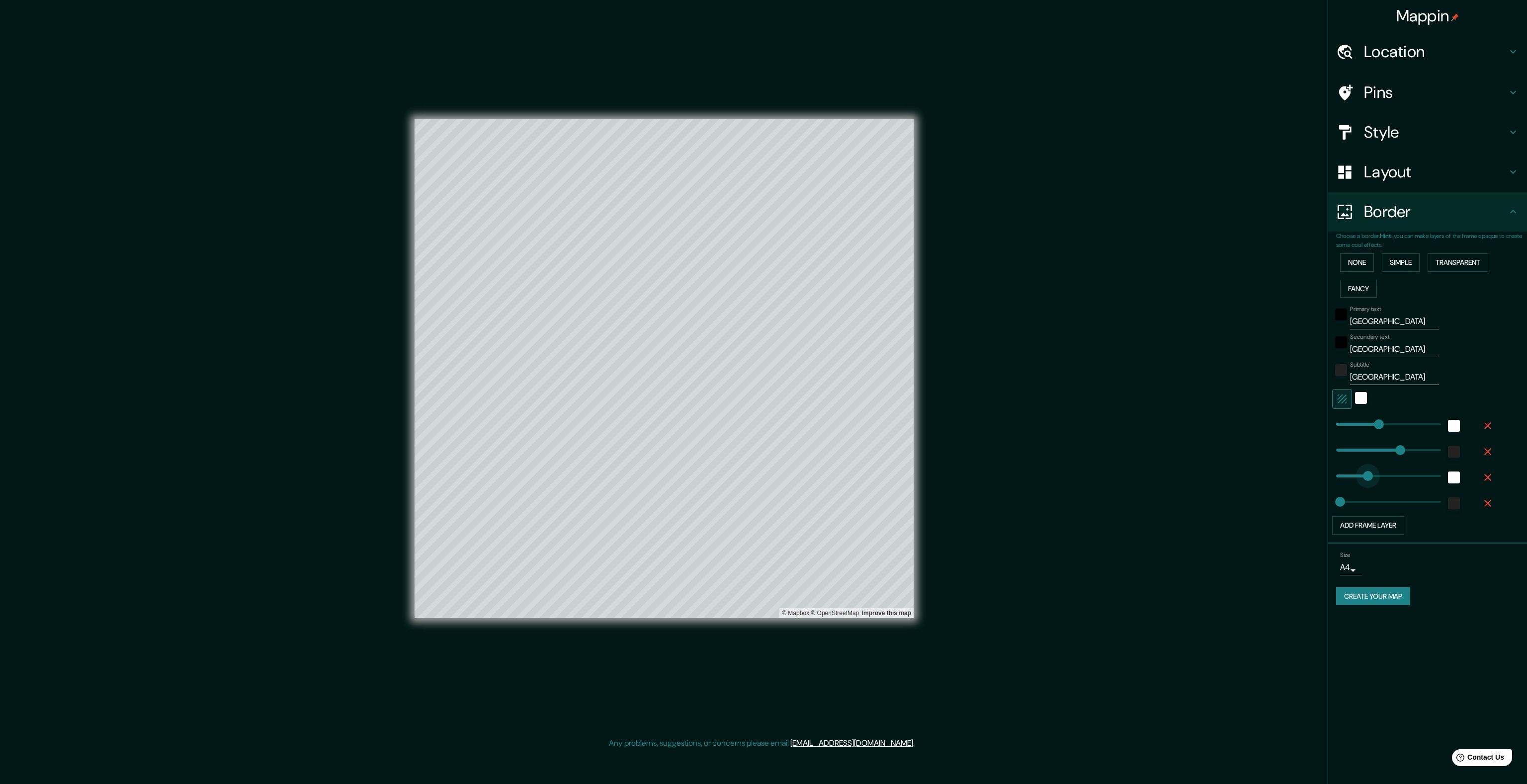
type input "462"
drag, startPoint x: 1368, startPoint y: 475, endPoint x: 1384, endPoint y: 475, distance: 16.0
type input "715"
drag, startPoint x: 1344, startPoint y: 501, endPoint x: 1411, endPoint y: 504, distance: 67.1
click at [1355, 567] on body "Mappin Location Pins Style Layout Border Choose a border. Hint : you can make l…" at bounding box center [764, 392] width 1527 height 784
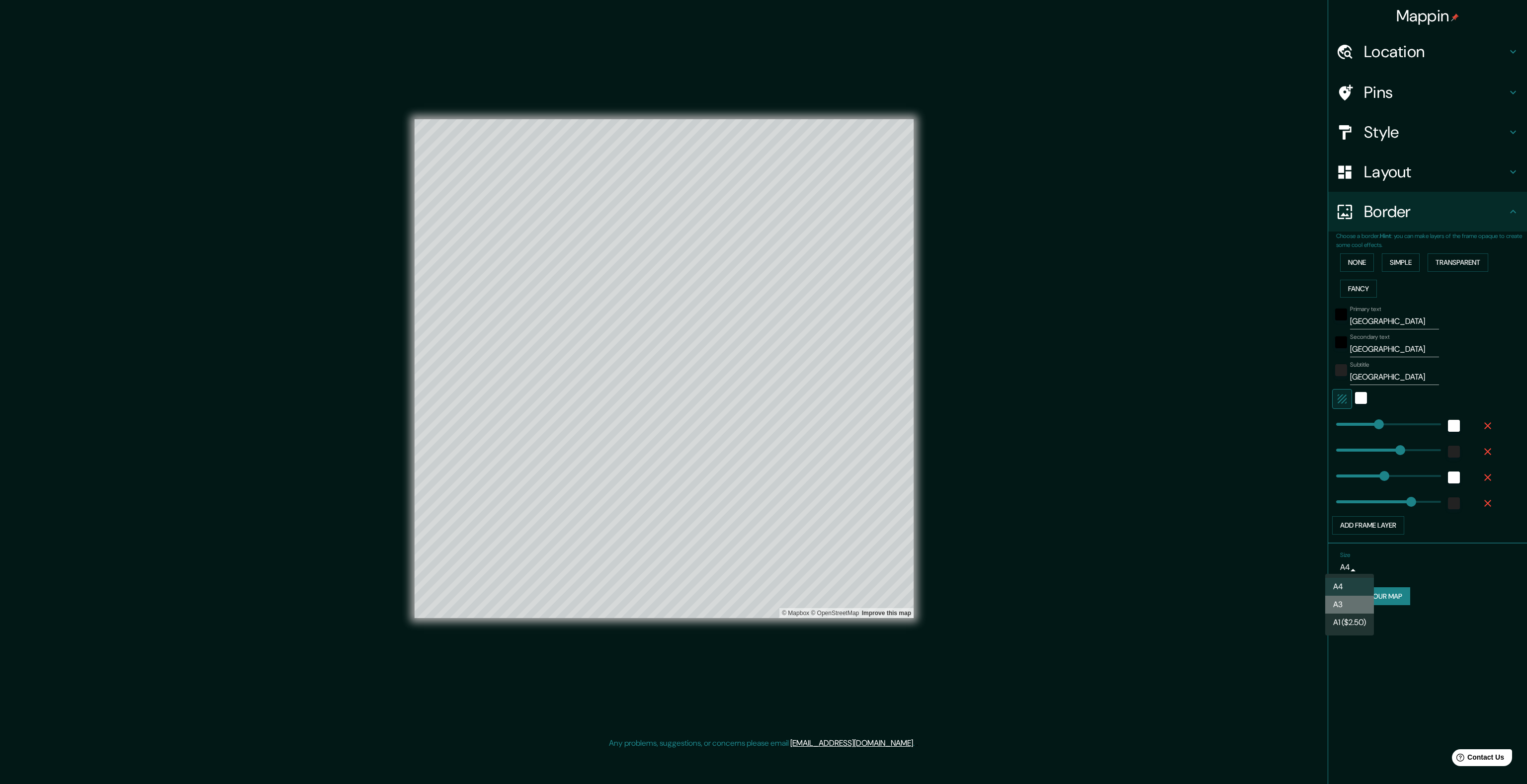
click at [1352, 599] on li "A3" at bounding box center [1350, 604] width 49 height 18
type input "a4"
click at [1360, 521] on button "Add frame layer" at bounding box center [1368, 525] width 72 height 18
type input "0"
drag, startPoint x: 1403, startPoint y: 449, endPoint x: 1263, endPoint y: 455, distance: 140.1
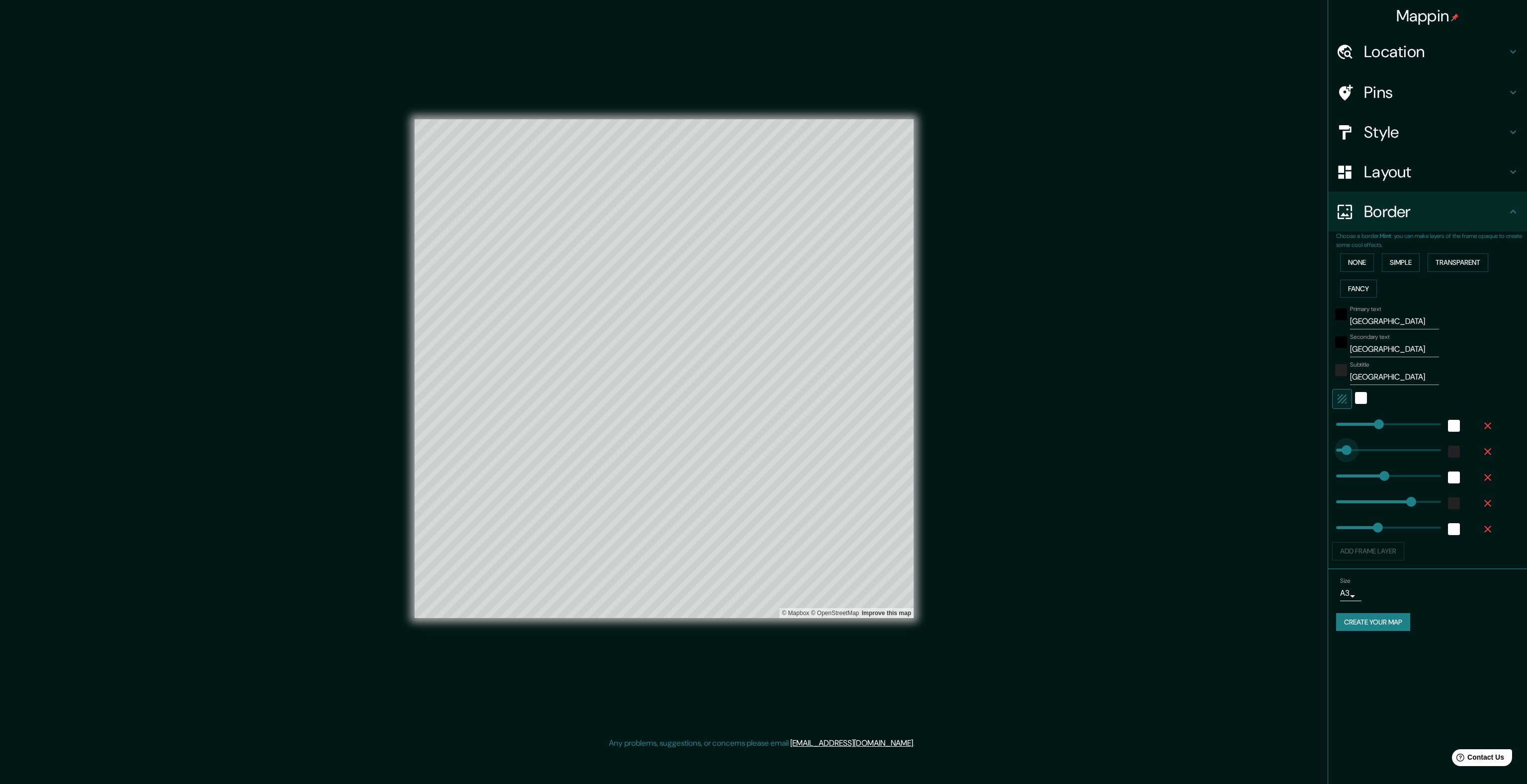
type input "402"
type input "0"
drag, startPoint x: 1391, startPoint y: 474, endPoint x: 1385, endPoint y: 489, distance: 16.2
type input "402"
type input "0"
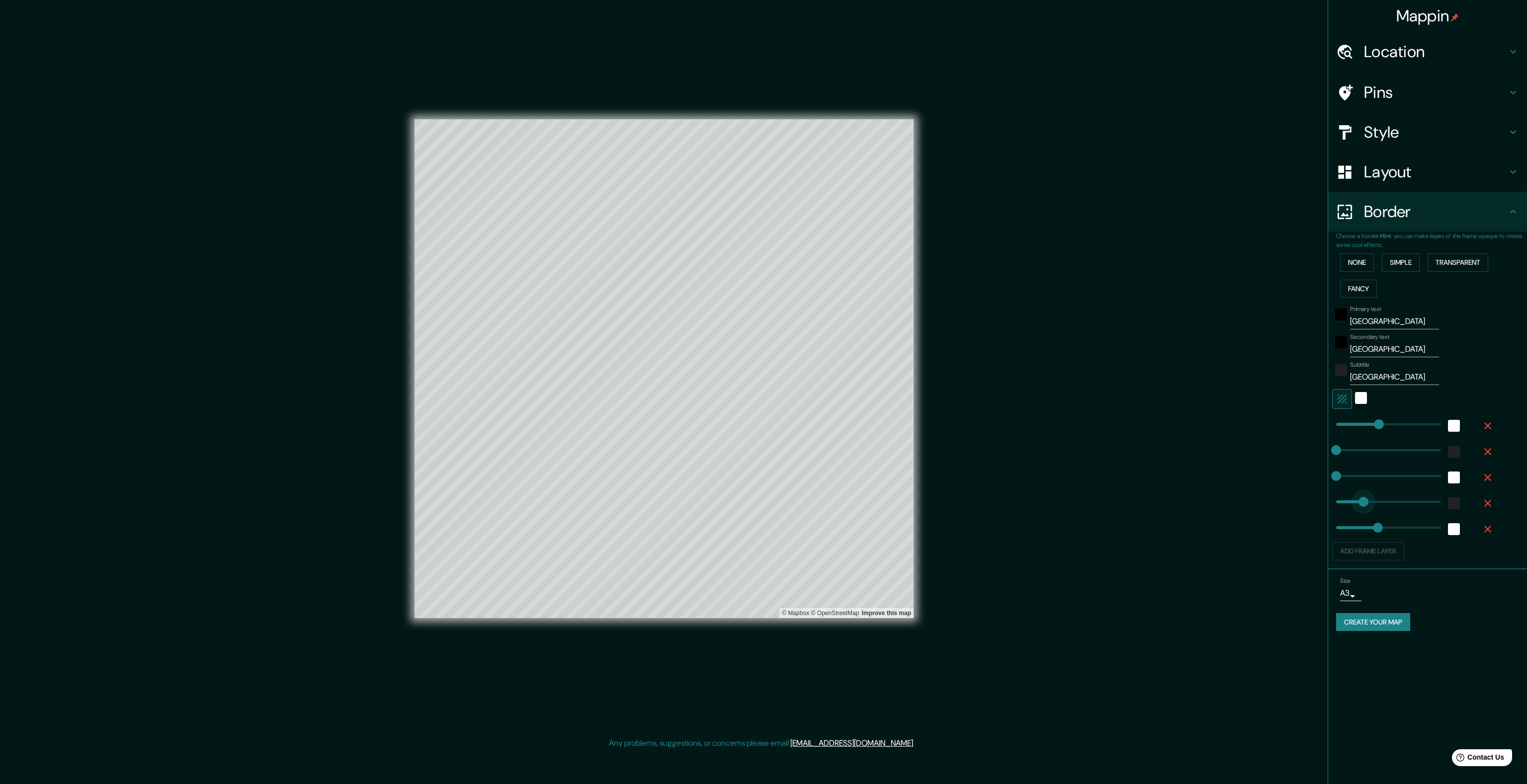
drag, startPoint x: 1408, startPoint y: 498, endPoint x: 1274, endPoint y: 508, distance: 134.4
type input "0"
drag, startPoint x: 1378, startPoint y: 525, endPoint x: 1258, endPoint y: 525, distance: 120.0
type input "253"
drag, startPoint x: 1343, startPoint y: 449, endPoint x: 1362, endPoint y: 450, distance: 19.0
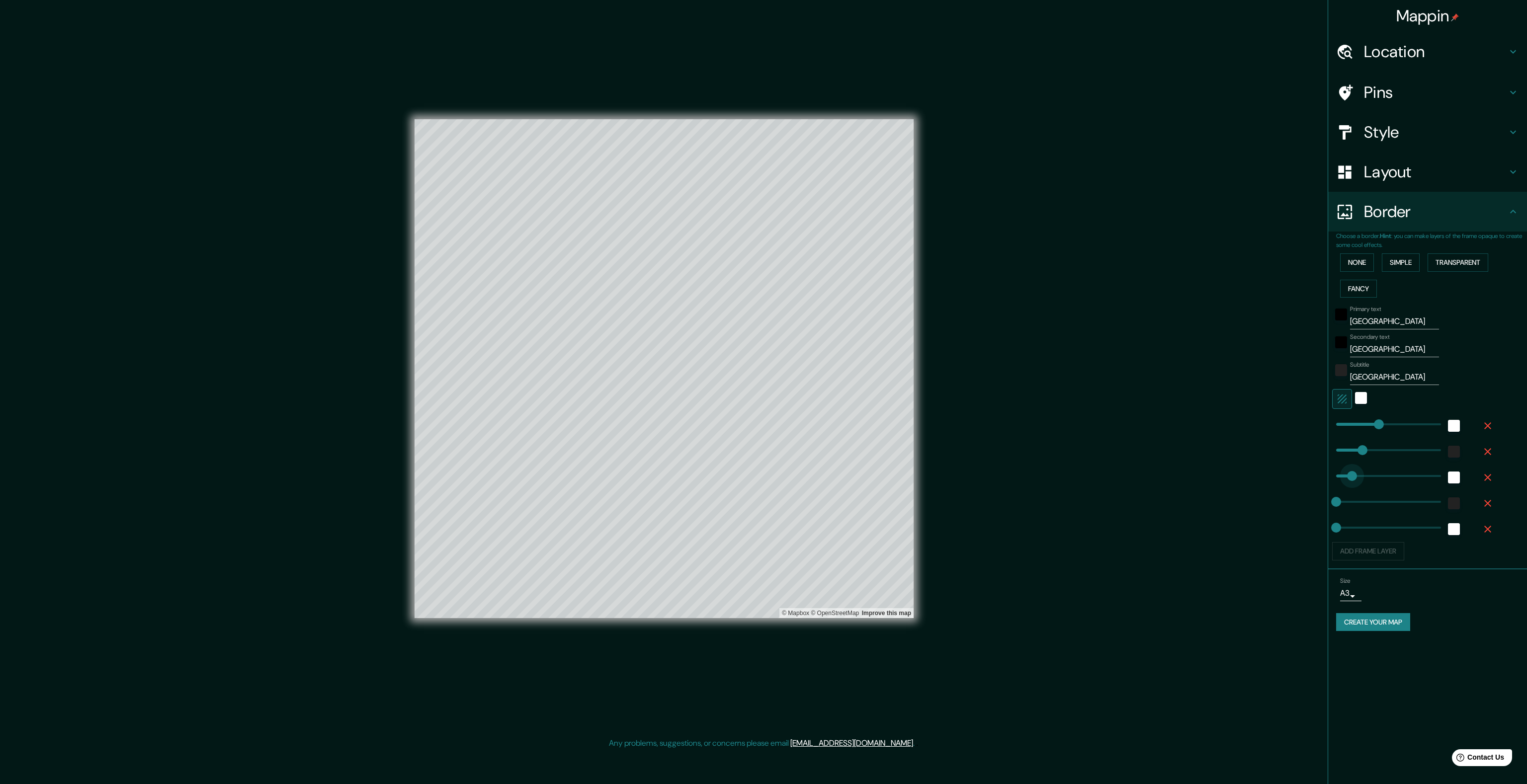
type input "253"
drag, startPoint x: 1350, startPoint y: 472, endPoint x: 1362, endPoint y: 473, distance: 12.0
